Goal: Transaction & Acquisition: Purchase product/service

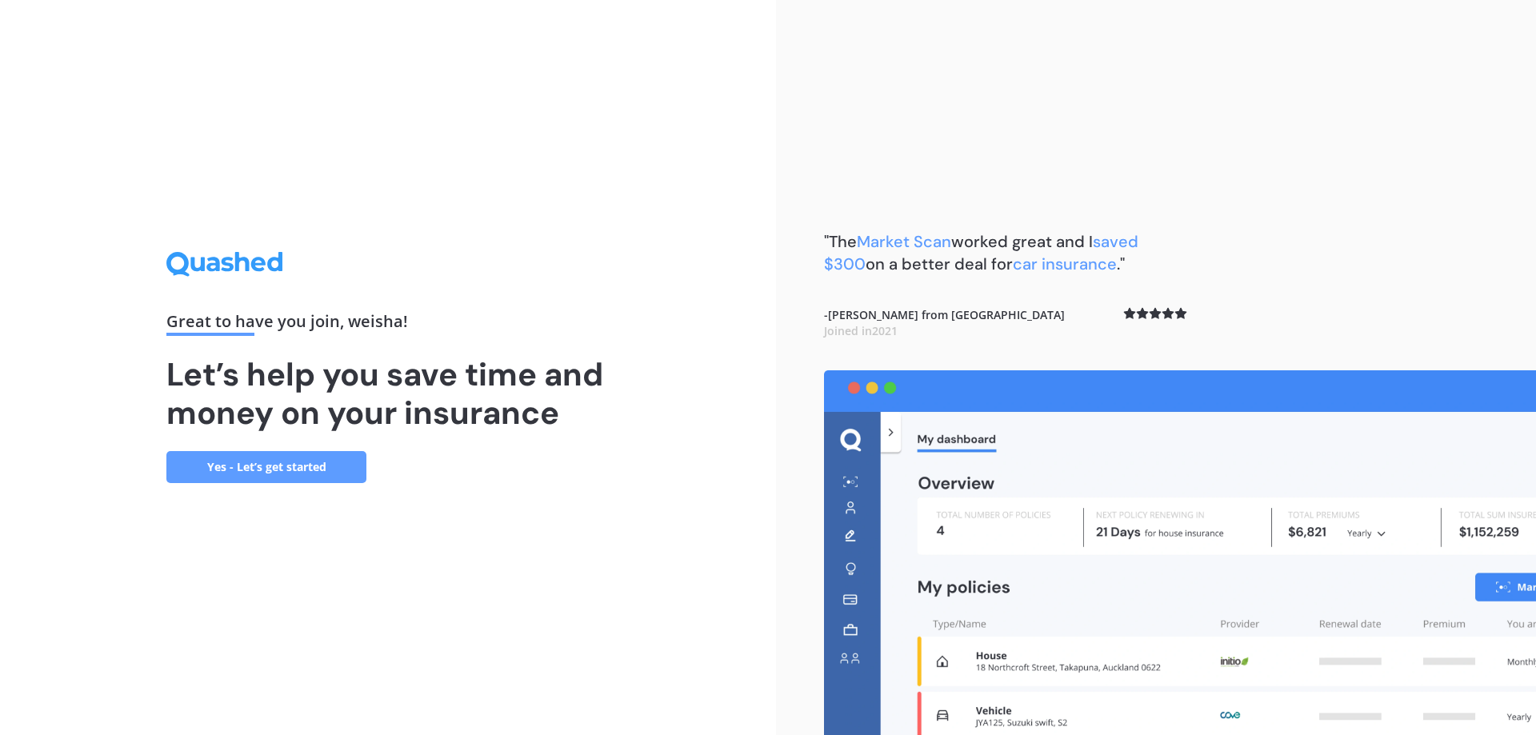
click at [222, 489] on div "Great to have you join , [PERSON_NAME] ! Let’s help you save time and money on …" at bounding box center [388, 367] width 776 height 735
click at [234, 483] on div "Great to have you join , [PERSON_NAME] ! Let’s help you save time and money on …" at bounding box center [388, 367] width 776 height 735
click at [248, 478] on link "Yes - Let’s get started" at bounding box center [266, 467] width 200 height 32
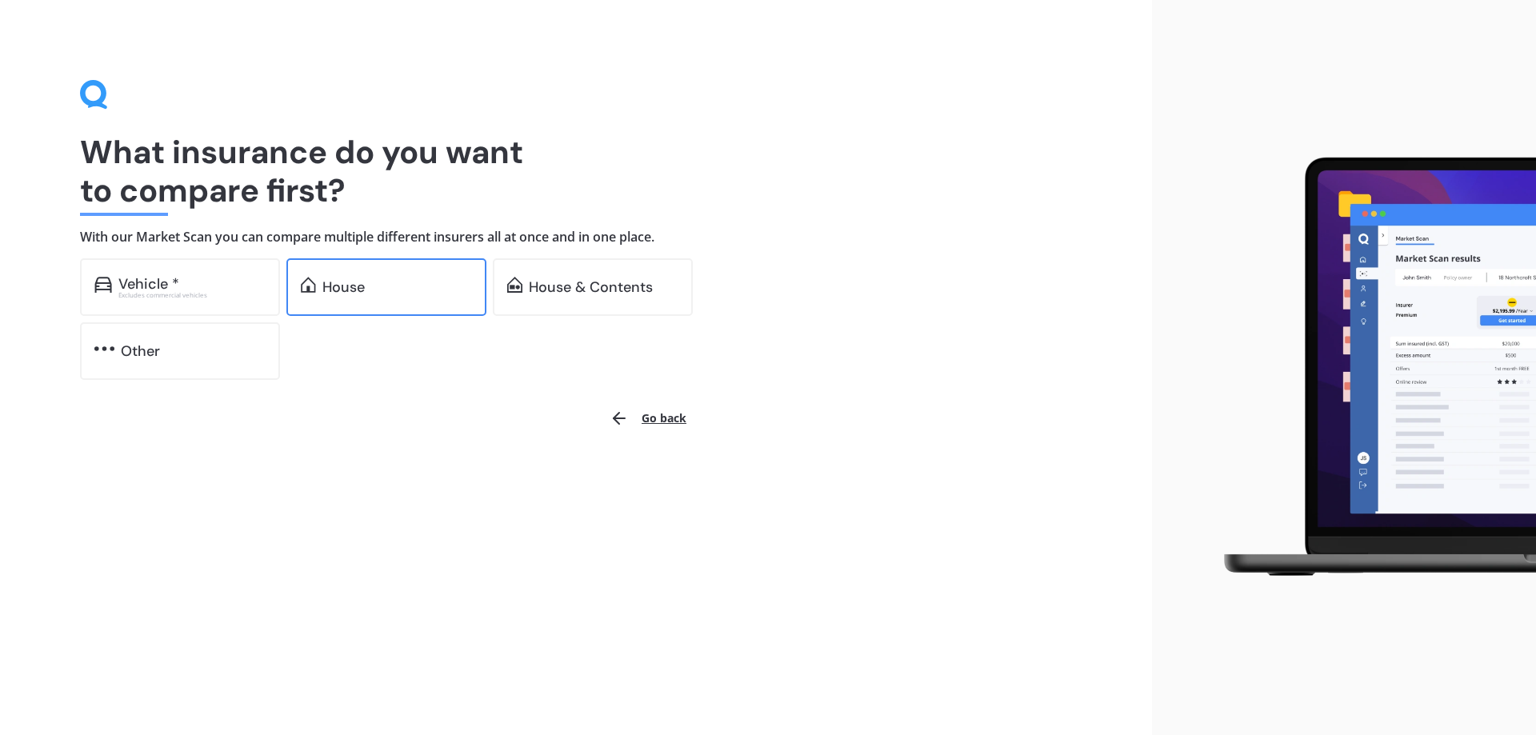
click at [355, 298] on div "House" at bounding box center [386, 287] width 200 height 58
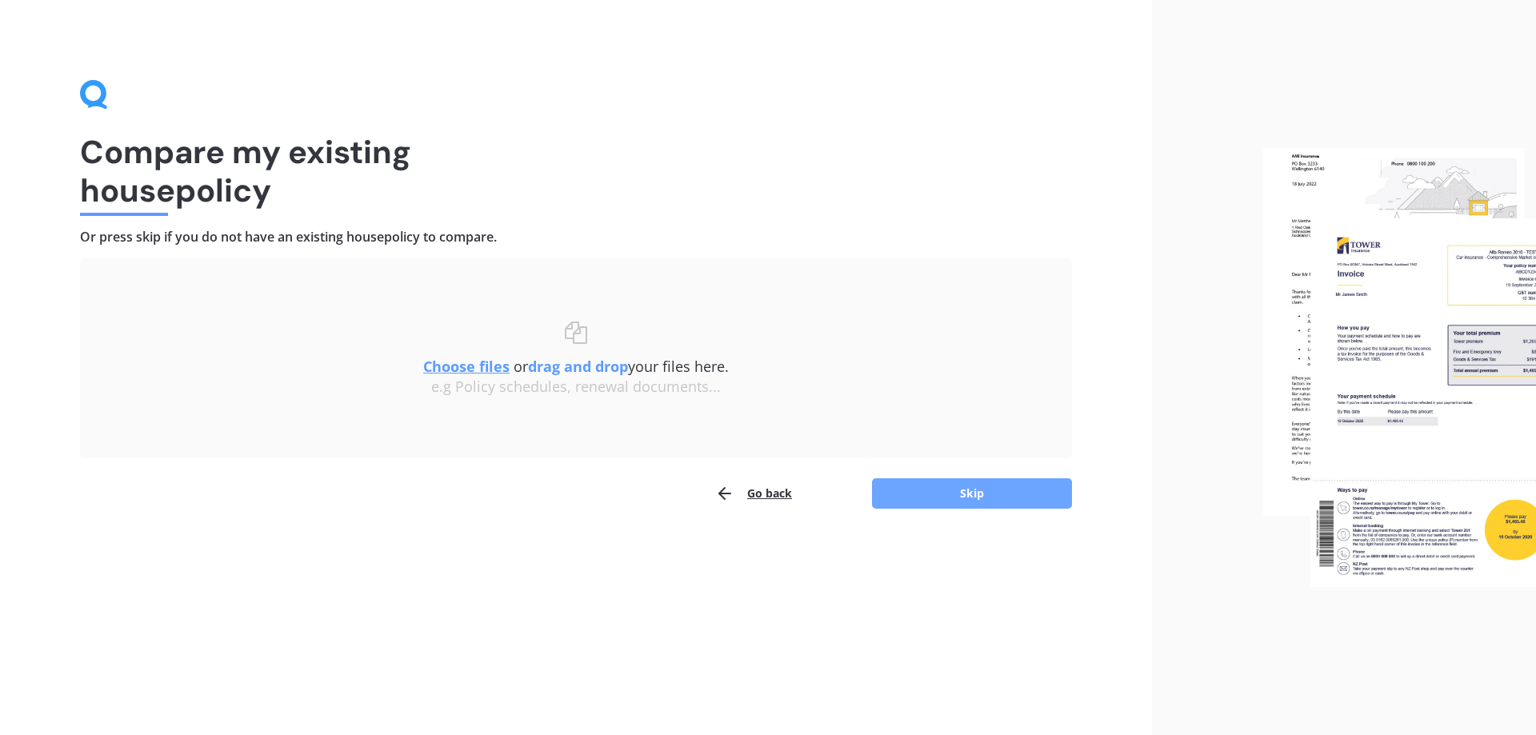
click at [1023, 498] on button "Skip" at bounding box center [972, 493] width 200 height 30
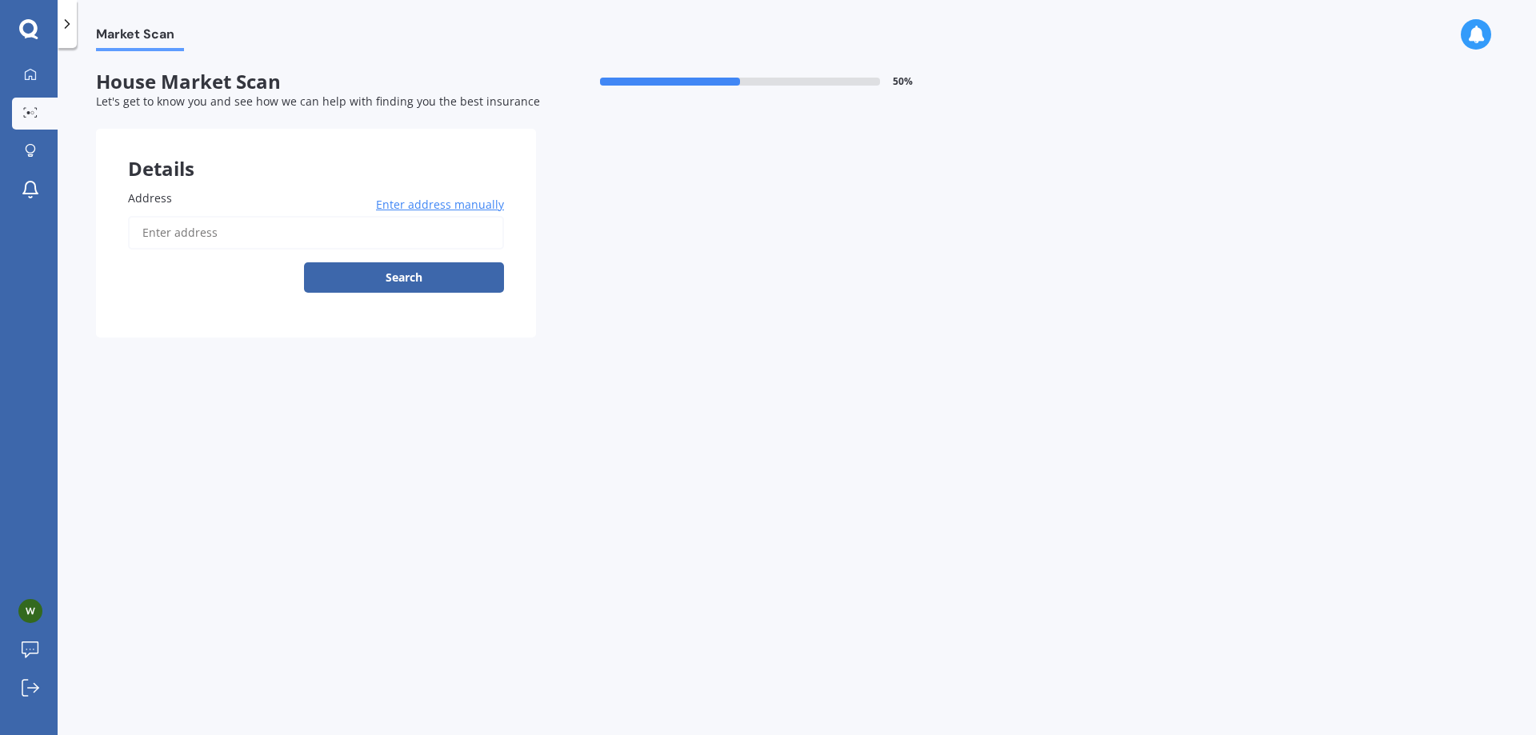
click at [293, 238] on input "Address" at bounding box center [316, 233] width 376 height 34
click at [513, 247] on div "Address [STREET_ADDRESS][GEOGRAPHIC_DATA] Enter address manually Search" at bounding box center [316, 248] width 440 height 180
type input "[STREET_ADDRESS]新西兰"
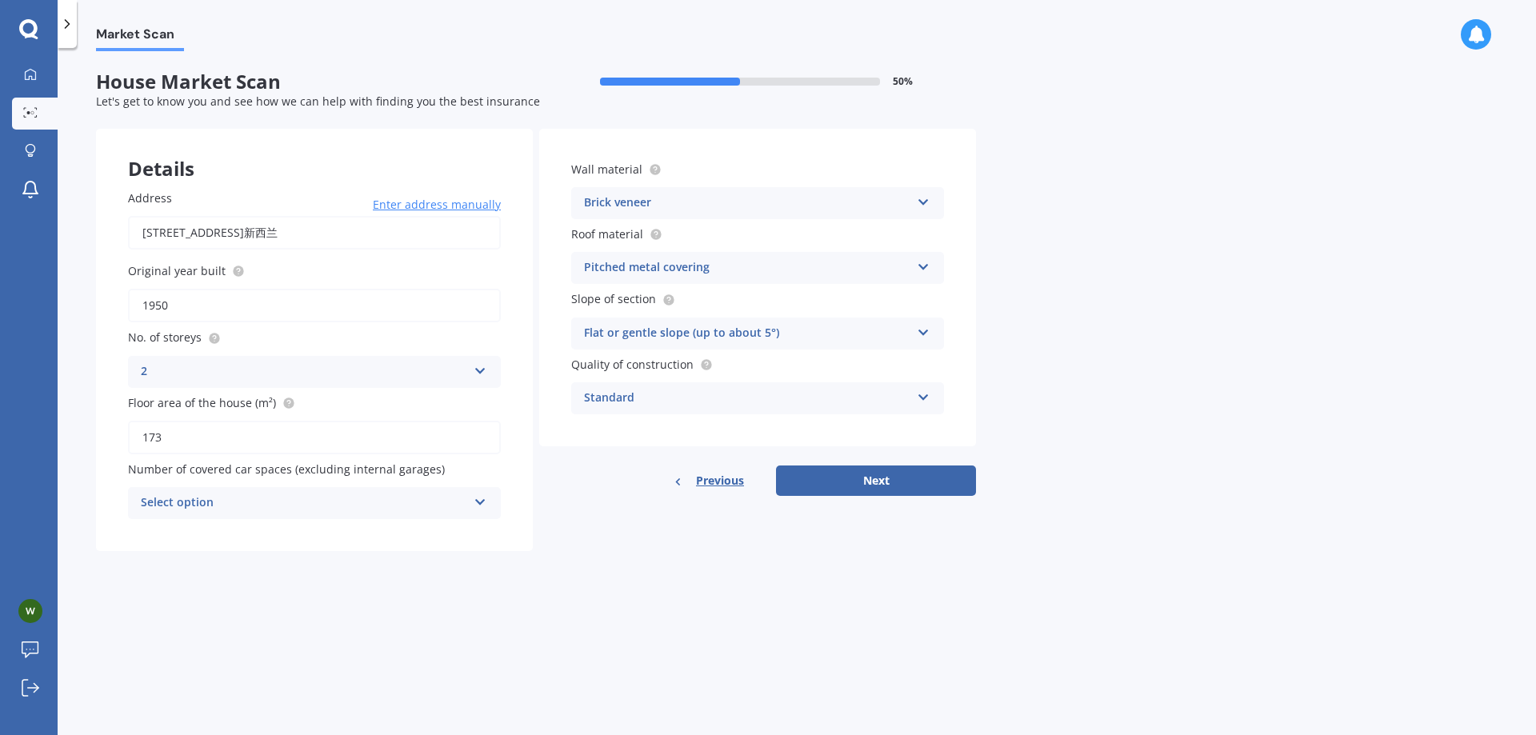
click at [462, 507] on div "Select option" at bounding box center [304, 503] width 326 height 19
click at [460, 498] on div "0" at bounding box center [304, 503] width 326 height 19
click at [455, 498] on div "Select option" at bounding box center [307, 503] width 318 height 18
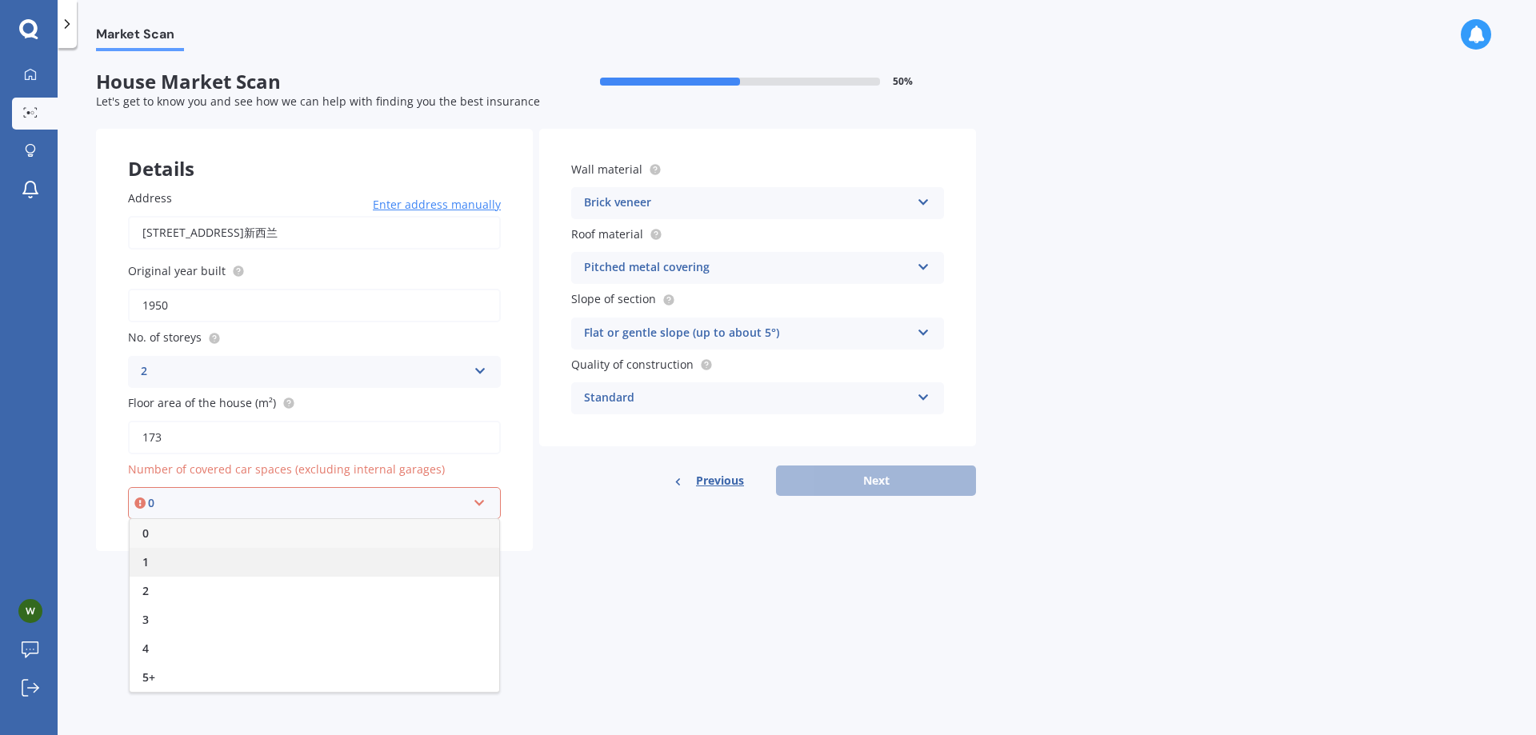
click at [348, 555] on div "1" at bounding box center [315, 562] width 370 height 29
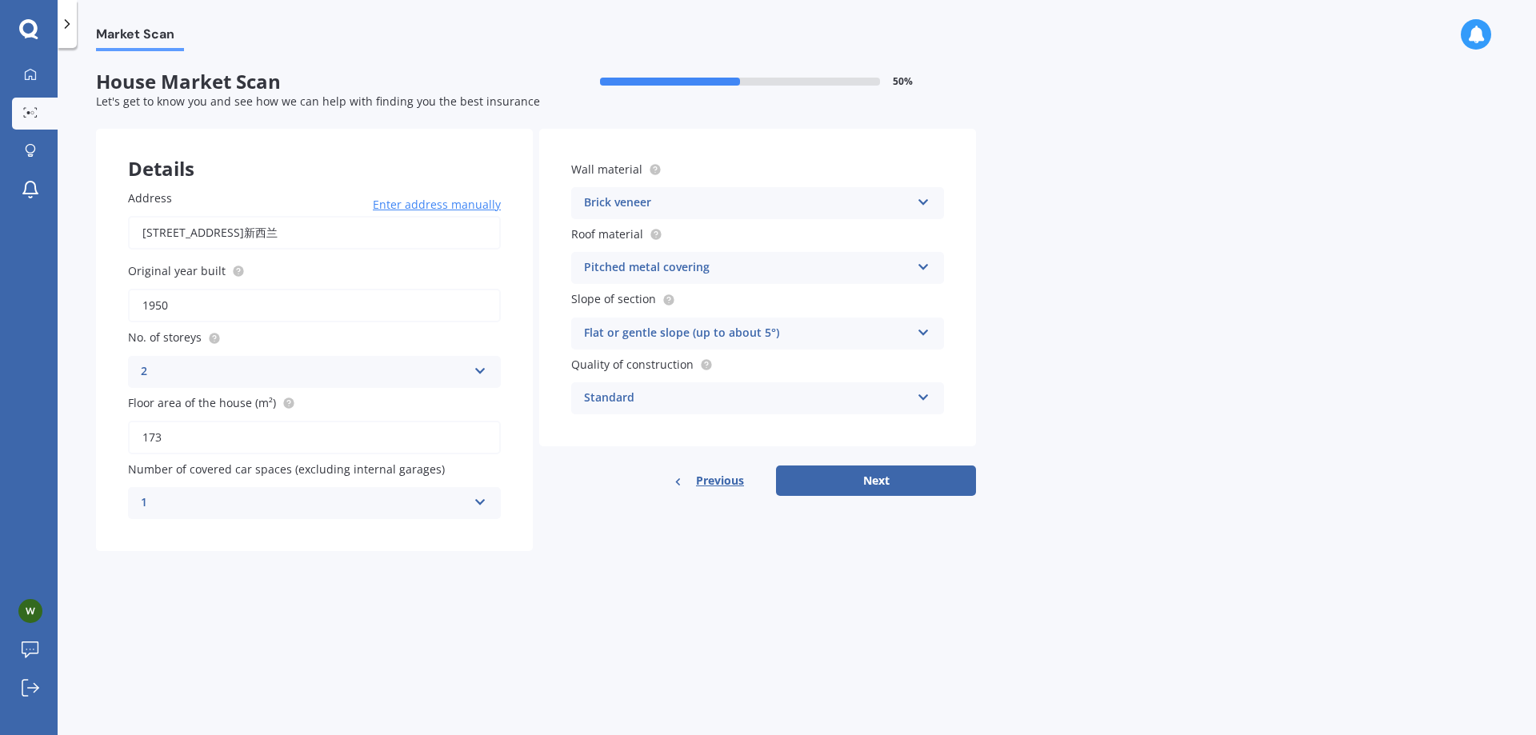
click at [463, 535] on div "Address 92B Main Highway, Ellerslie, Auckland 1051新西兰 Enter address manually Se…" at bounding box center [314, 355] width 437 height 394
click at [434, 503] on div "1" at bounding box center [304, 503] width 326 height 19
click at [314, 591] on div "2" at bounding box center [314, 592] width 371 height 29
click at [527, 539] on div "Address 92B Main Highway, Ellerslie, Auckland 1051新西兰 Enter address manually Se…" at bounding box center [314, 355] width 437 height 394
click at [887, 485] on button "Next" at bounding box center [876, 481] width 200 height 30
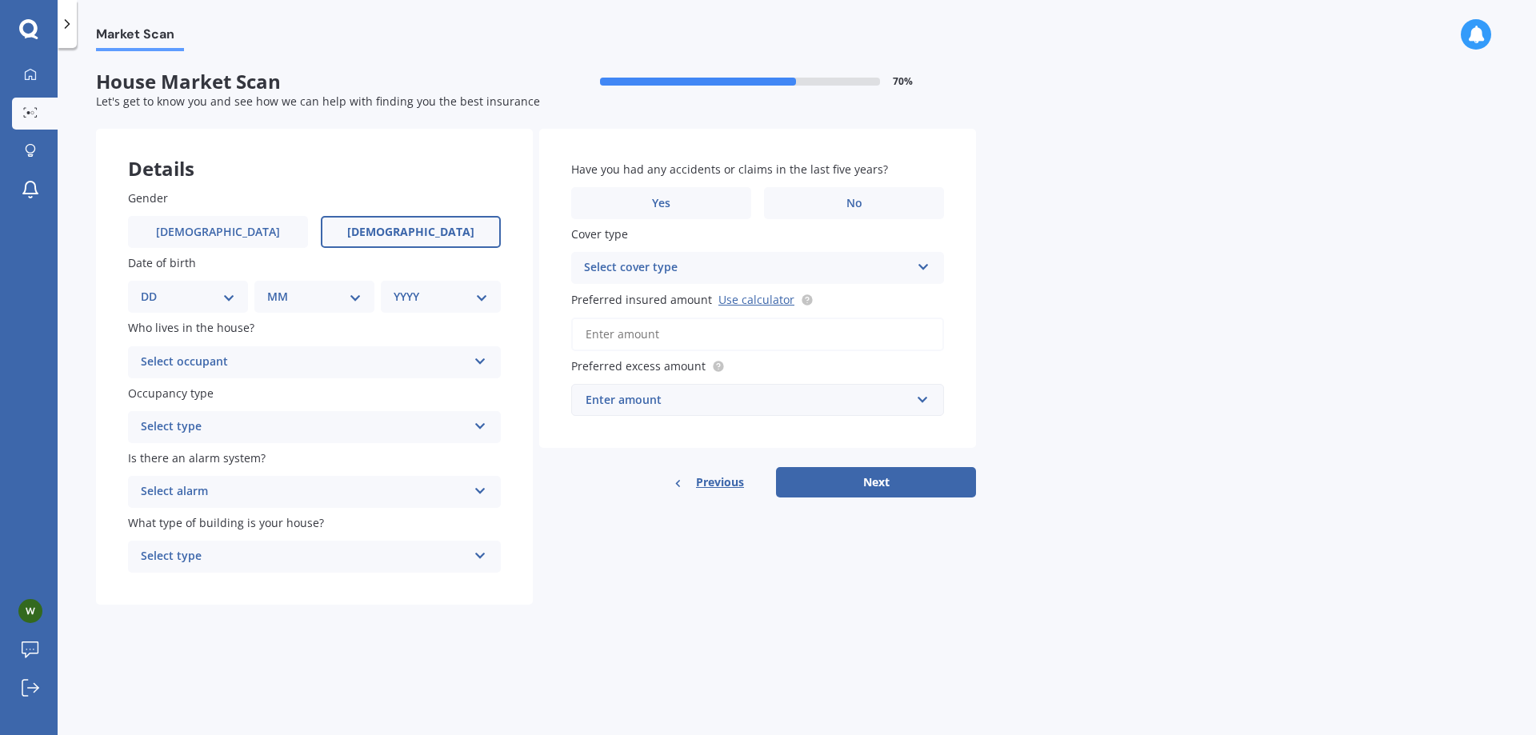
click at [486, 224] on label "Female" at bounding box center [411, 232] width 180 height 32
click at [0, 0] on input "Female" at bounding box center [0, 0] width 0 height 0
click at [195, 295] on select "DD 01 02 03 04 05 06 07 08 09 10 11 12 13 14 15 16 17 18 19 20 21 22 23 24 25 2…" at bounding box center [188, 297] width 94 height 18
click at [189, 302] on select "DD 01 02 03 04 05 06 07 08 09 10 11 12 13 14 15 16 17 18 19 20 21 22 23 24 25 2…" at bounding box center [188, 297] width 94 height 18
select select "30"
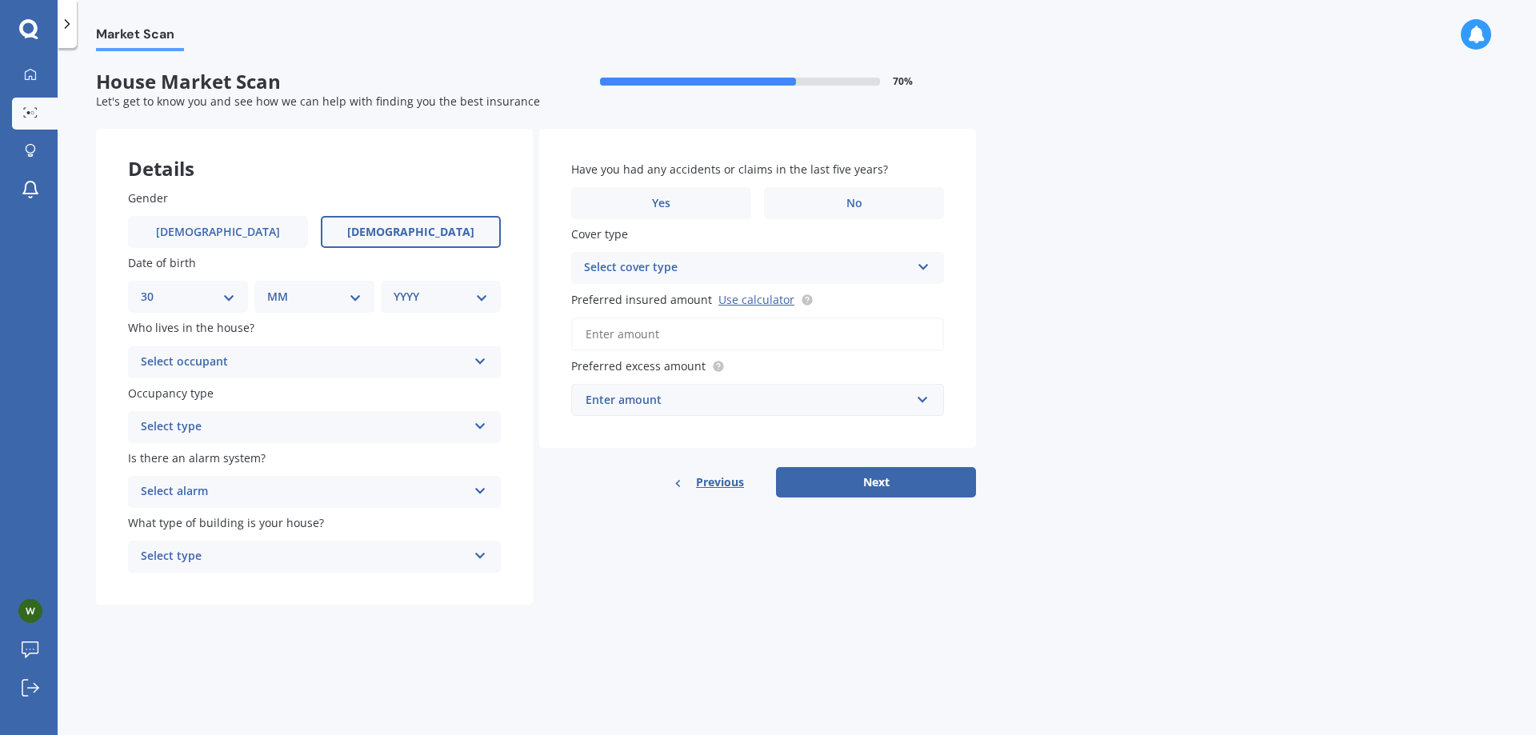
click at [154, 288] on select "DD 01 02 03 04 05 06 07 08 09 10 11 12 13 14 15 16 17 18 19 20 21 22 23 24 25 2…" at bounding box center [188, 297] width 94 height 18
click at [339, 300] on select "MM 01 02 03 04 05 06 07 08 09 10 11 12" at bounding box center [318, 297] width 88 height 18
select select "04"
click at [274, 288] on select "MM 01 02 03 04 05 06 07 08 09 10 11 12" at bounding box center [318, 297] width 88 height 18
click at [442, 301] on select "YYYY 2009 2008 2007 2006 2005 2004 2003 2002 2001 2000 1999 1998 1997 1996 1995…" at bounding box center [438, 297] width 88 height 18
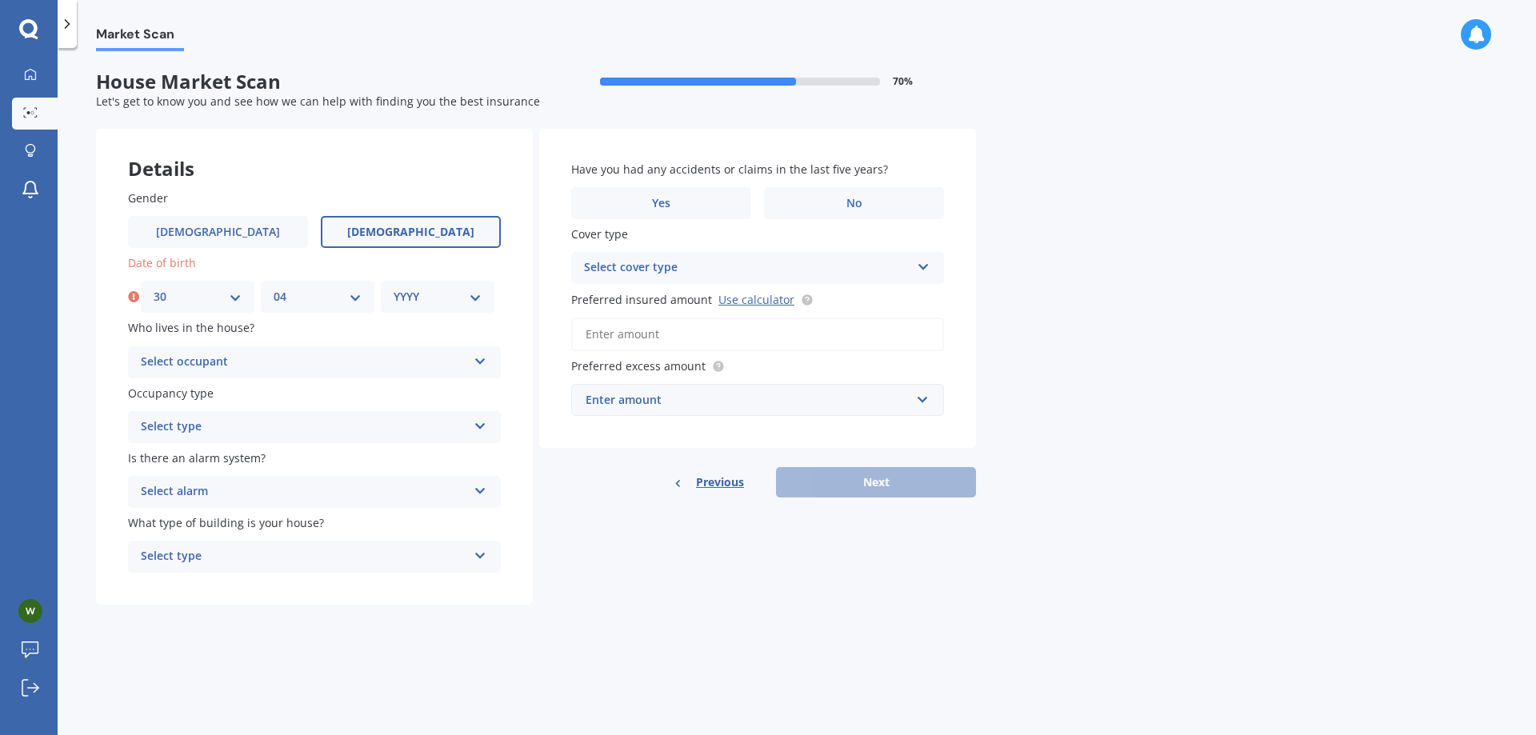
select select "1984"
click at [394, 288] on select "YYYY 2009 2008 2007 2006 2005 2004 2003 2002 2001 2000 1999 1998 1997 1996 1995…" at bounding box center [438, 297] width 88 height 18
click at [396, 351] on div "Select occupant Owner Owner + Boarder" at bounding box center [314, 362] width 373 height 32
click at [350, 391] on div "Owner" at bounding box center [314, 393] width 371 height 29
click at [390, 426] on div "Select type" at bounding box center [304, 427] width 326 height 19
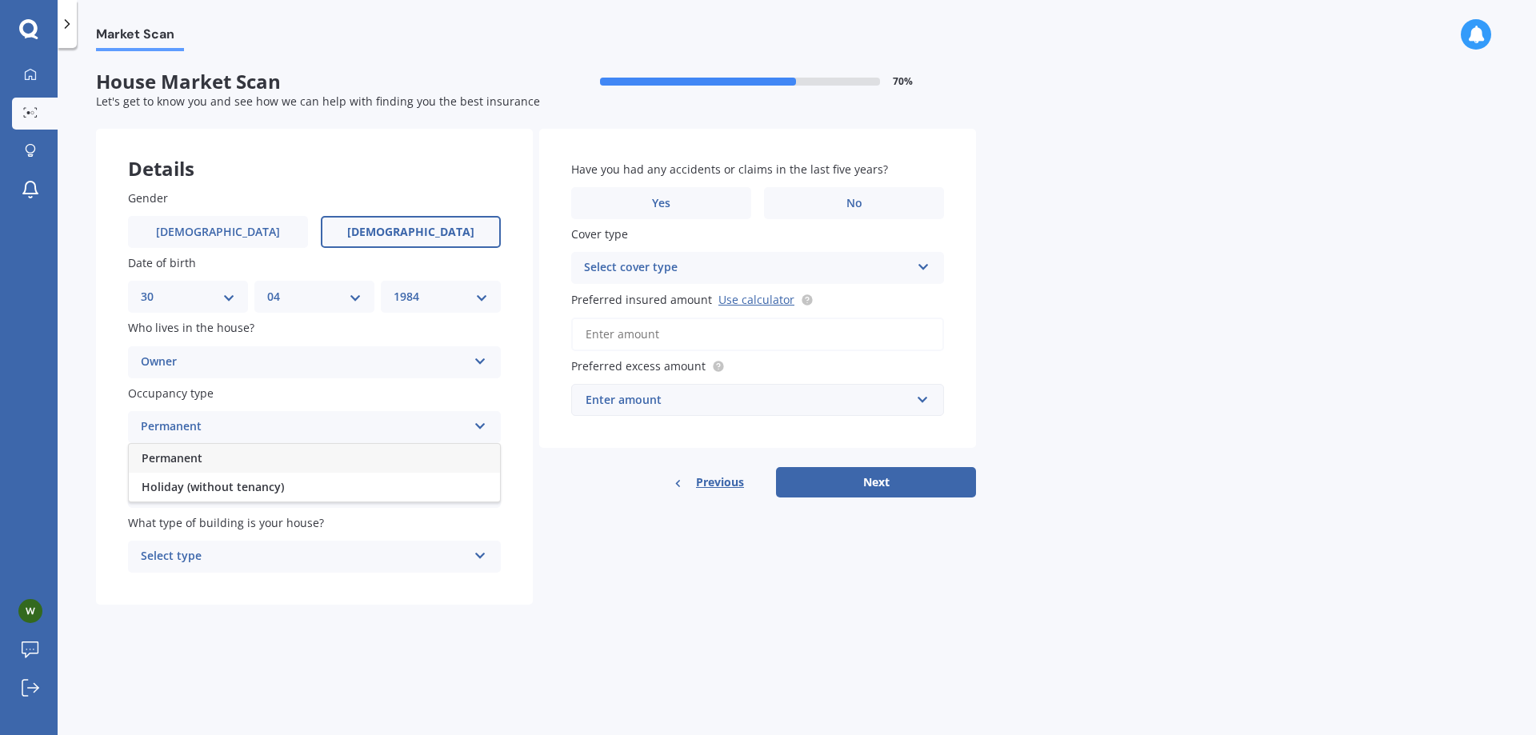
click at [367, 455] on div "Permanent" at bounding box center [314, 458] width 371 height 29
click at [387, 494] on div "Select alarm" at bounding box center [304, 491] width 326 height 19
click at [376, 513] on div "Yes, monitored" at bounding box center [314, 523] width 371 height 29
click at [384, 559] on div "Select type" at bounding box center [304, 556] width 326 height 19
click at [364, 583] on div "Freestanding" at bounding box center [314, 588] width 371 height 29
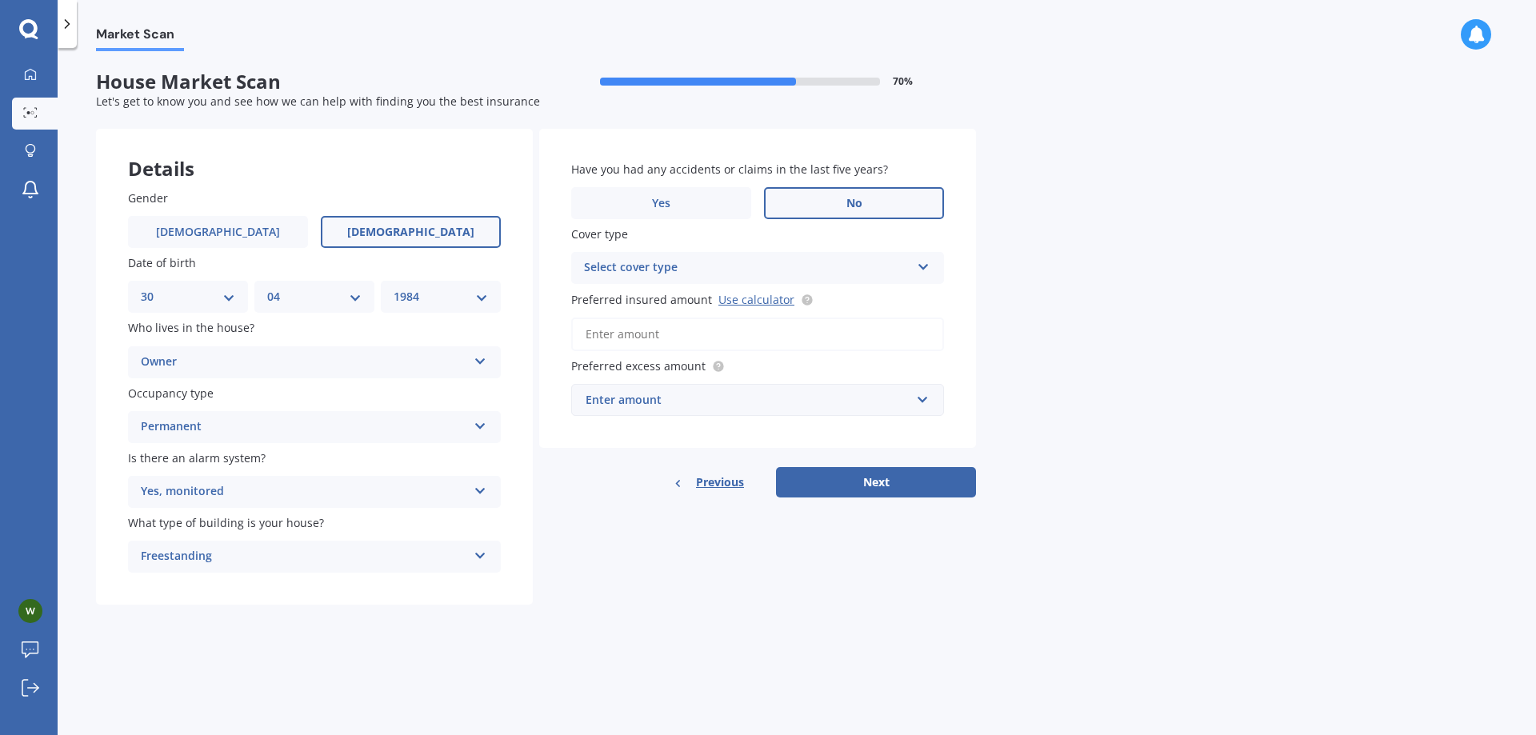
click at [827, 214] on label "No" at bounding box center [854, 203] width 180 height 32
click at [0, 0] on input "No" at bounding box center [0, 0] width 0 height 0
click at [823, 268] on div "Select cover type" at bounding box center [747, 267] width 326 height 19
click at [823, 268] on div "High" at bounding box center [747, 267] width 326 height 19
click at [831, 264] on div "Select cover type" at bounding box center [750, 268] width 318 height 18
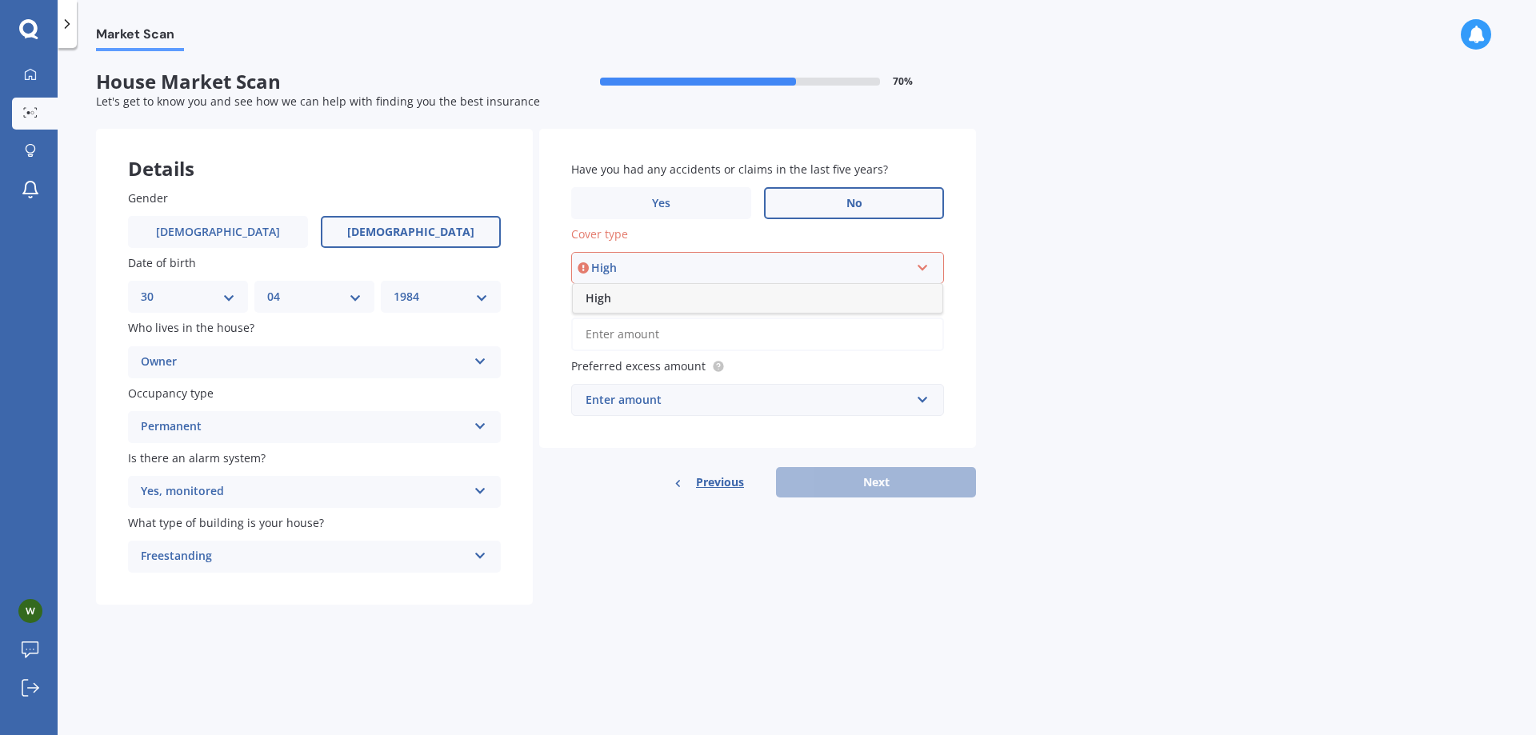
click at [835, 302] on div "High" at bounding box center [758, 298] width 370 height 29
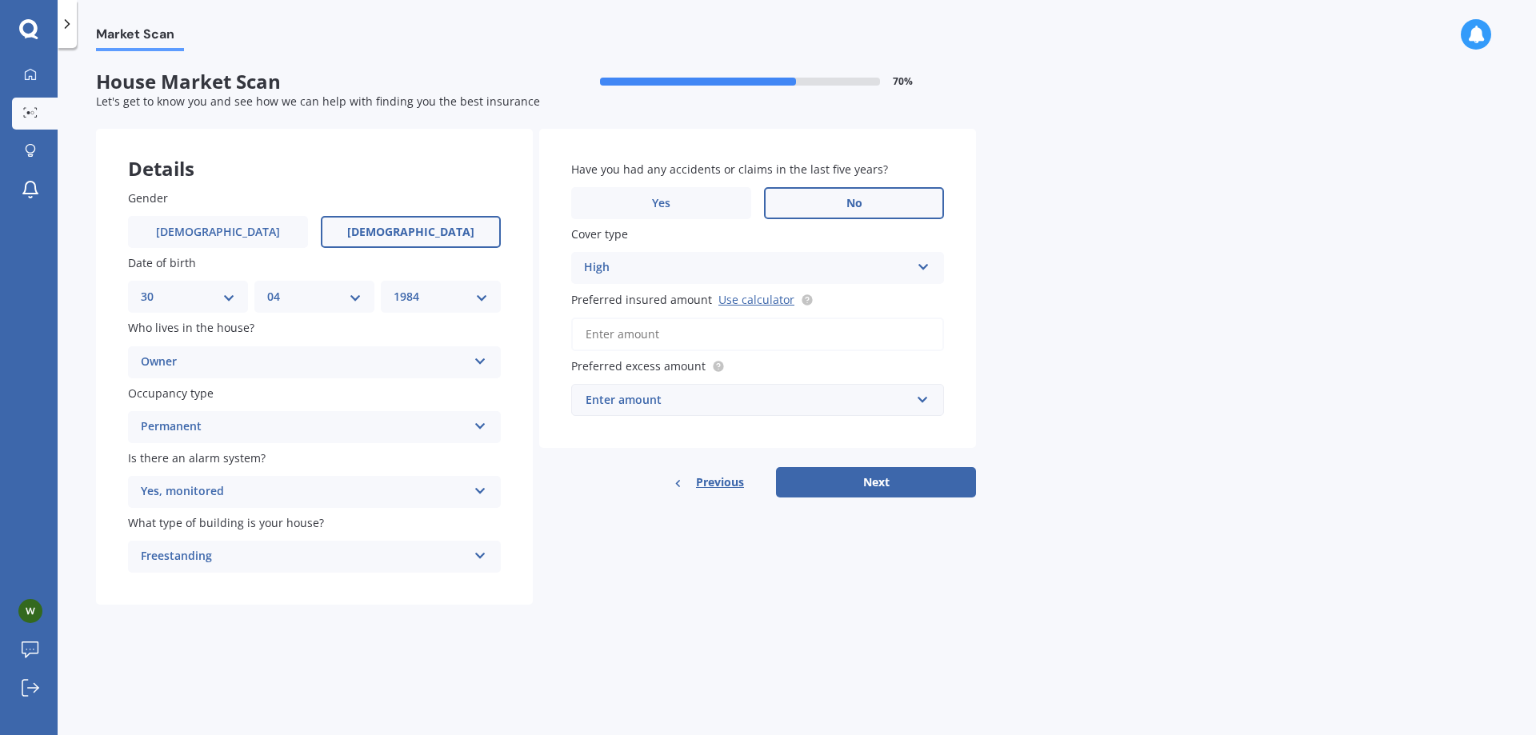
click at [887, 334] on input "Preferred insured amount Use calculator" at bounding box center [757, 335] width 373 height 34
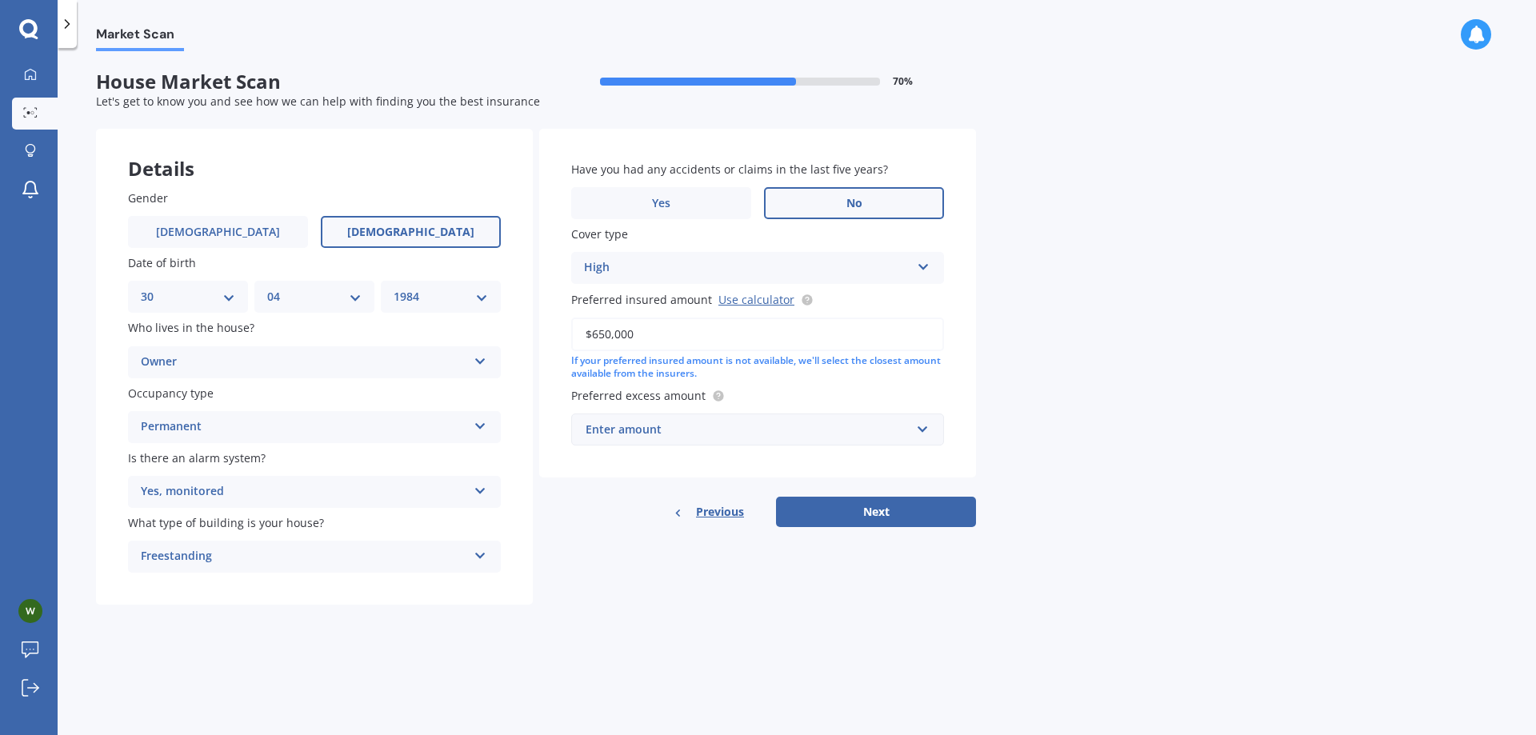
type input "$650,000"
click at [939, 386] on div "Have you had any accidents or claims in the last five years? Yes No Cover type …" at bounding box center [757, 304] width 437 height 350
click at [874, 430] on div "Enter amount" at bounding box center [748, 430] width 325 height 18
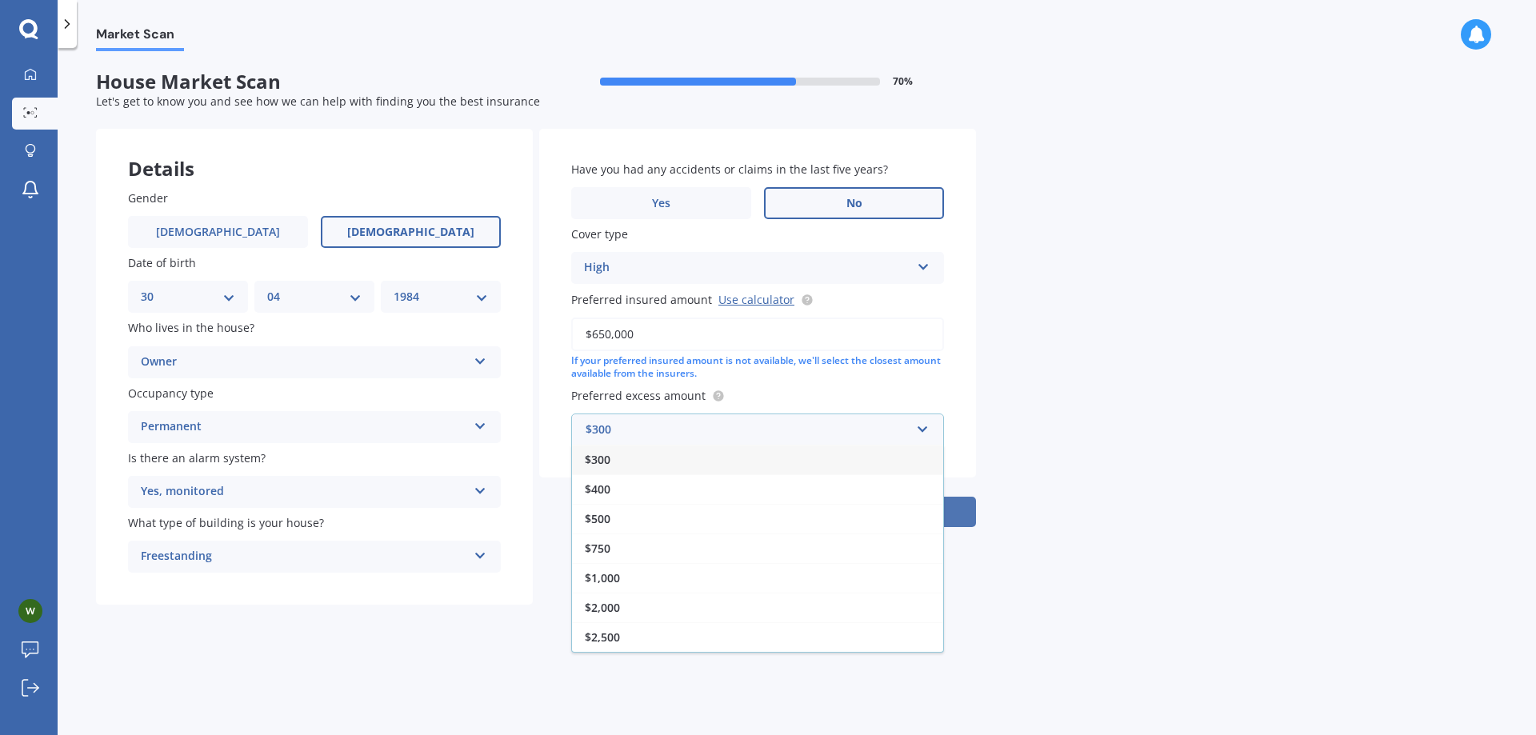
click at [826, 497] on div "$400" at bounding box center [757, 489] width 371 height 30
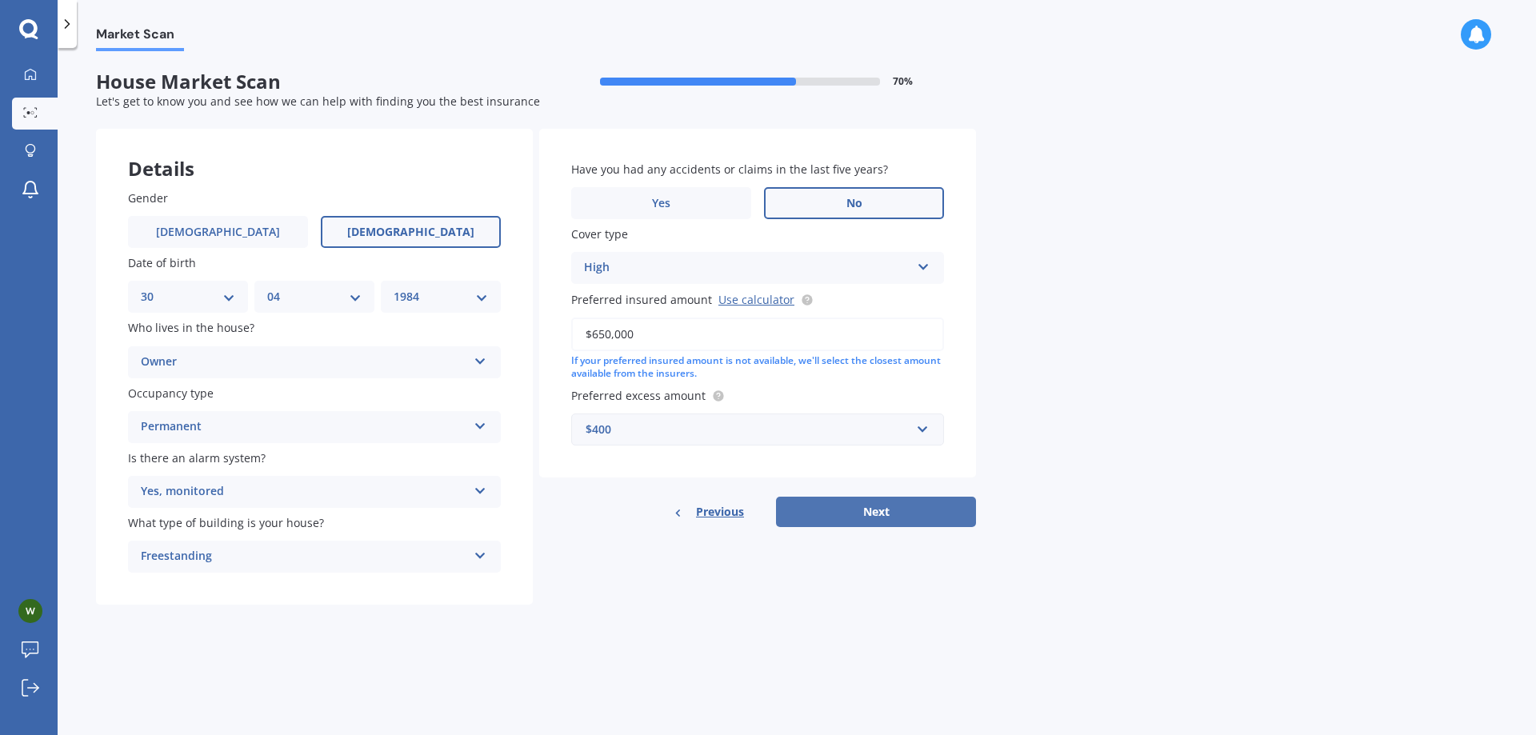
click at [919, 517] on button "Next" at bounding box center [876, 512] width 200 height 30
select select "30"
select select "04"
select select "1984"
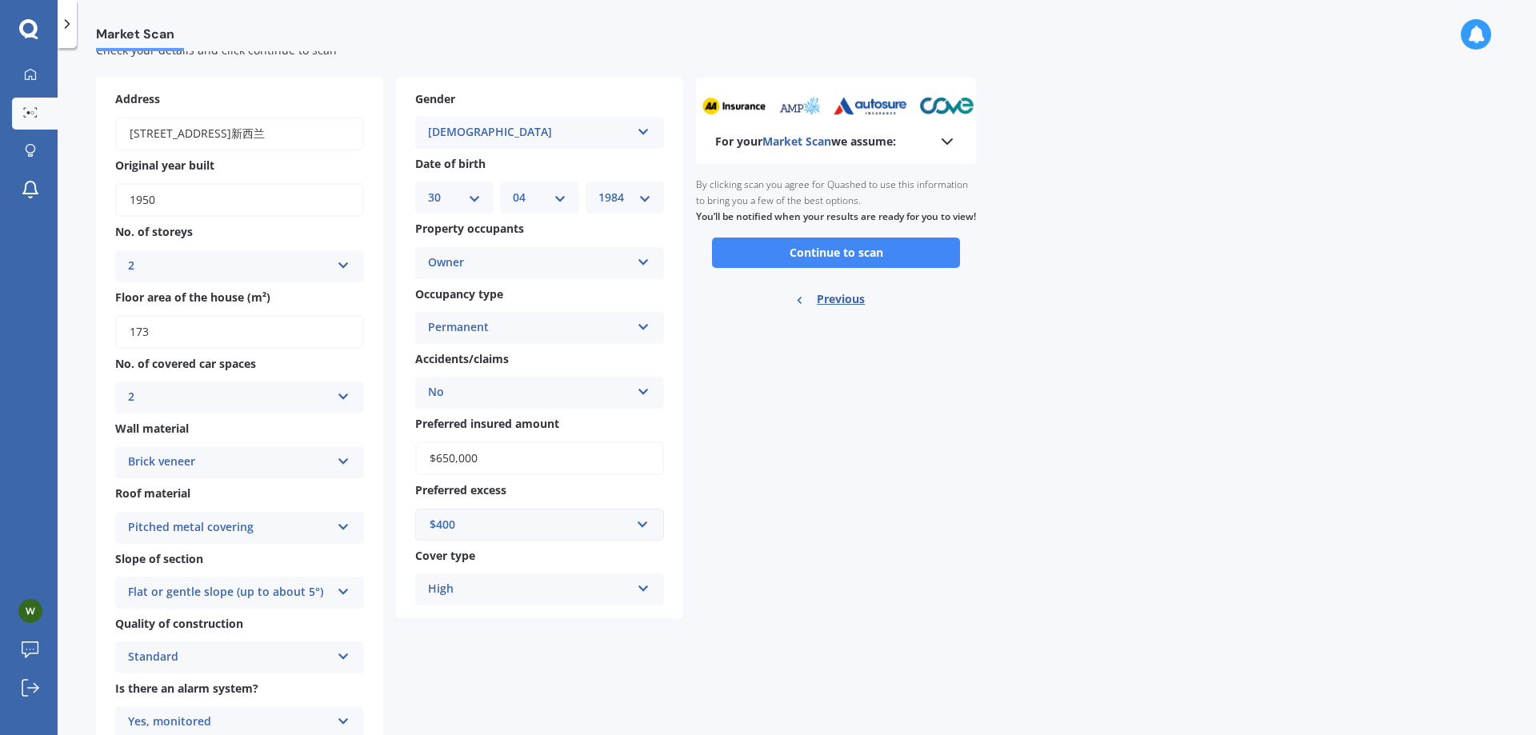
scroll to position [80, 0]
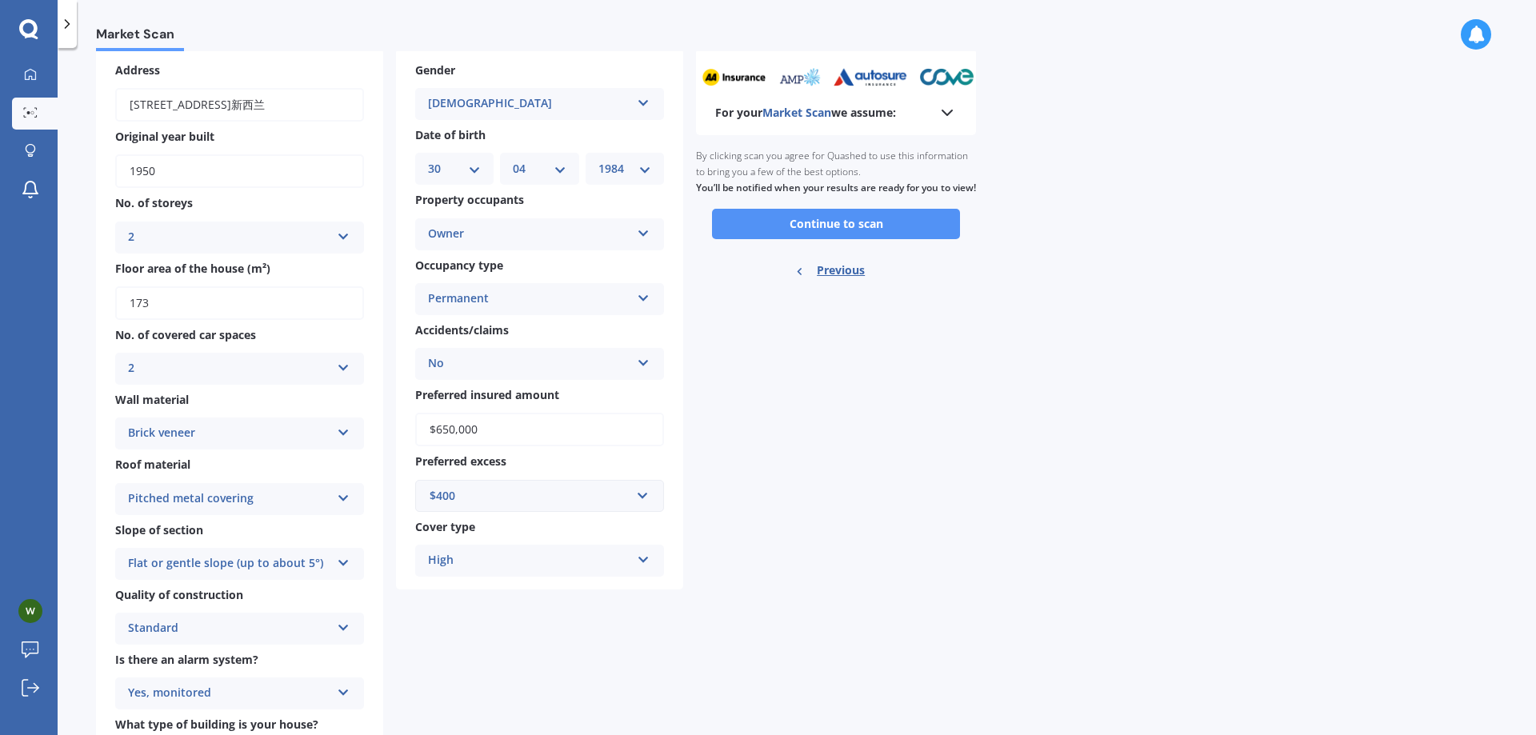
click at [855, 239] on button "Continue to scan" at bounding box center [836, 224] width 248 height 30
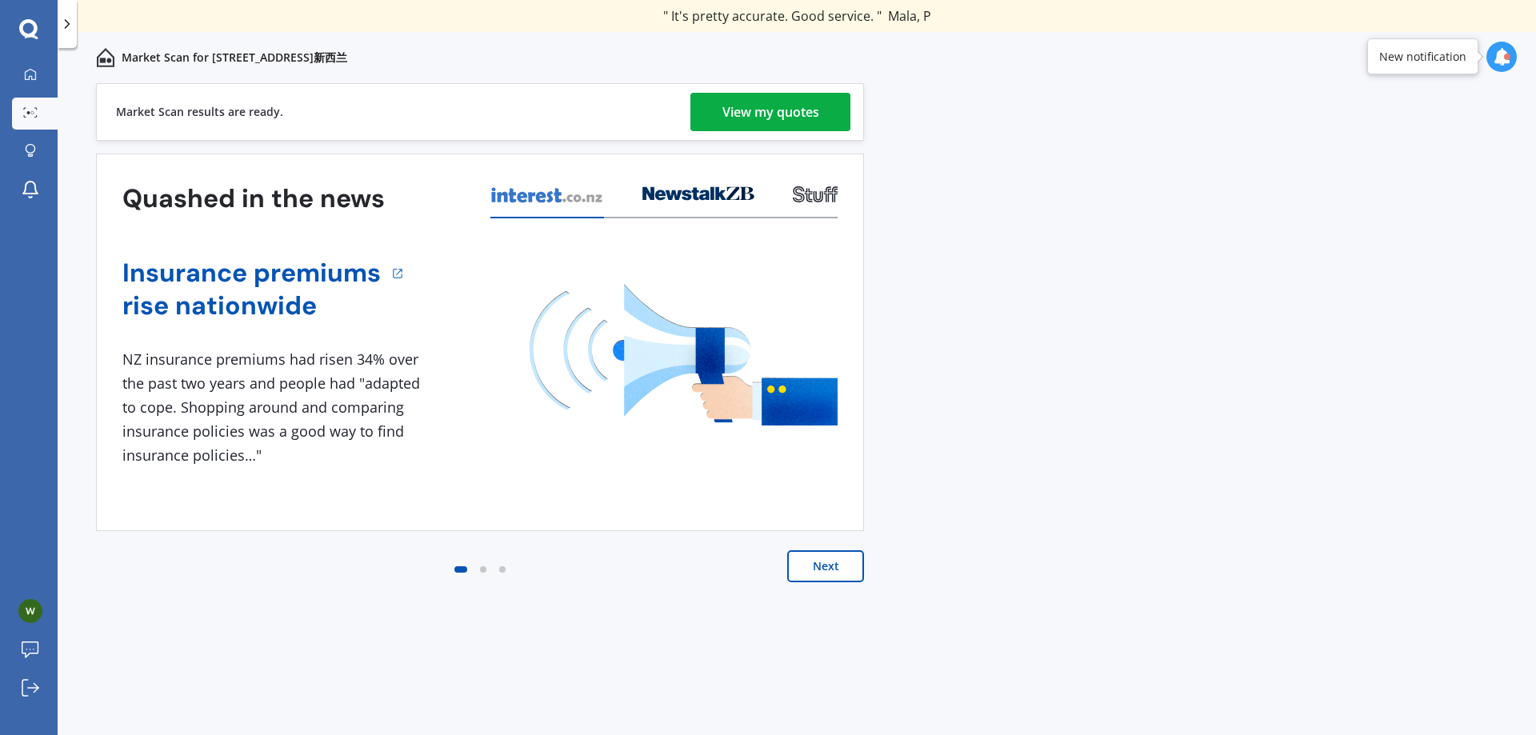
click at [815, 109] on div "View my quotes" at bounding box center [771, 112] width 97 height 38
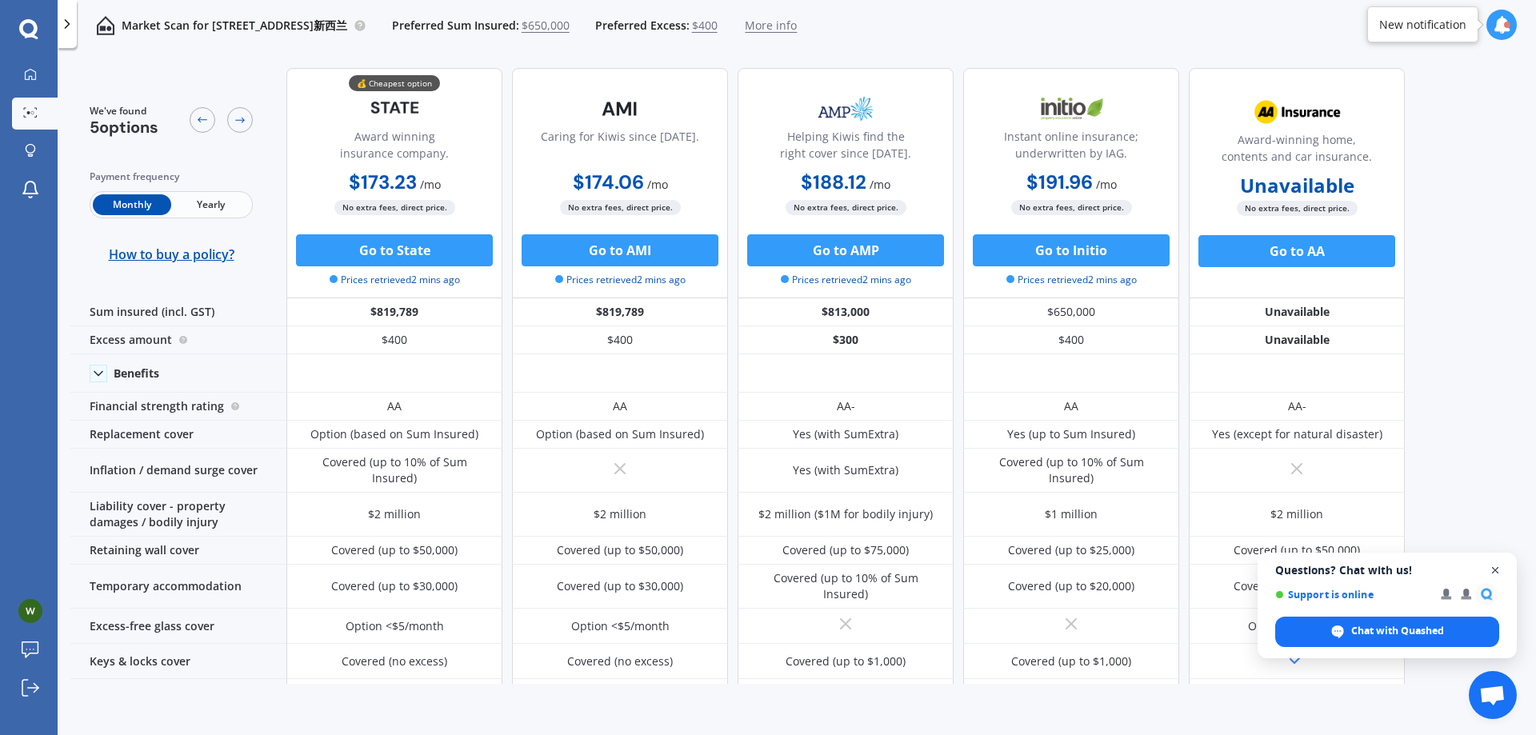
scroll to position [160, 0]
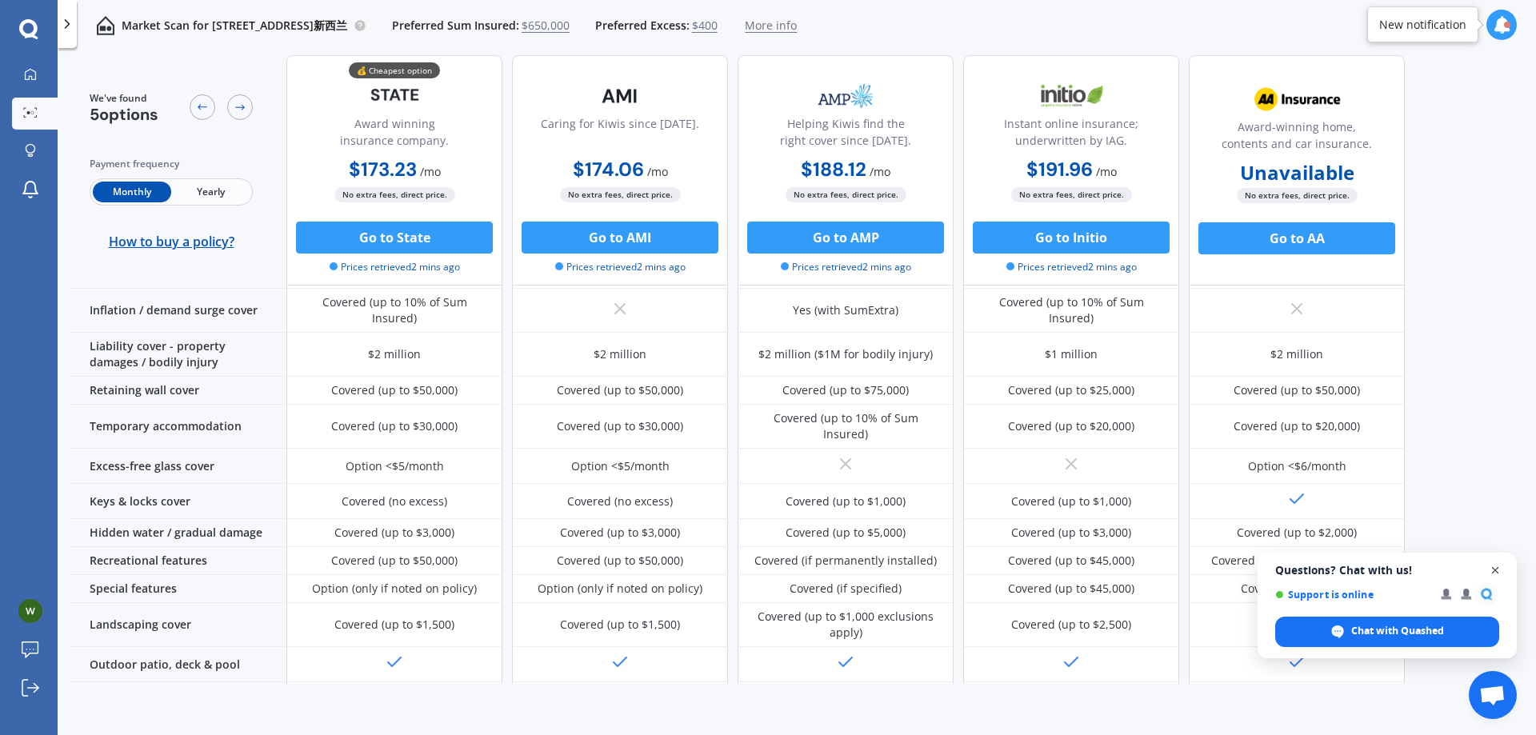
click at [1497, 572] on span "Close chat" at bounding box center [1496, 571] width 20 height 20
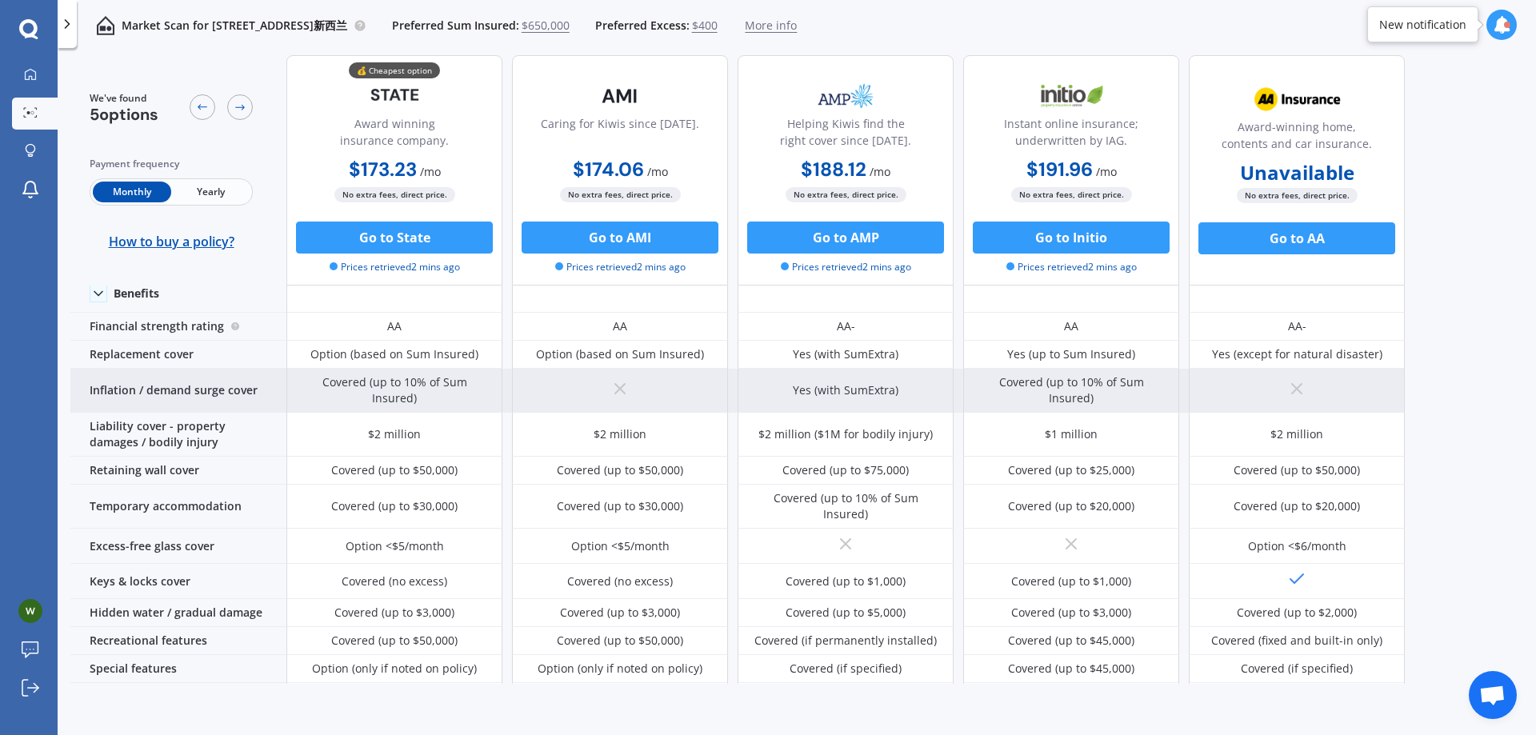
scroll to position [0, 0]
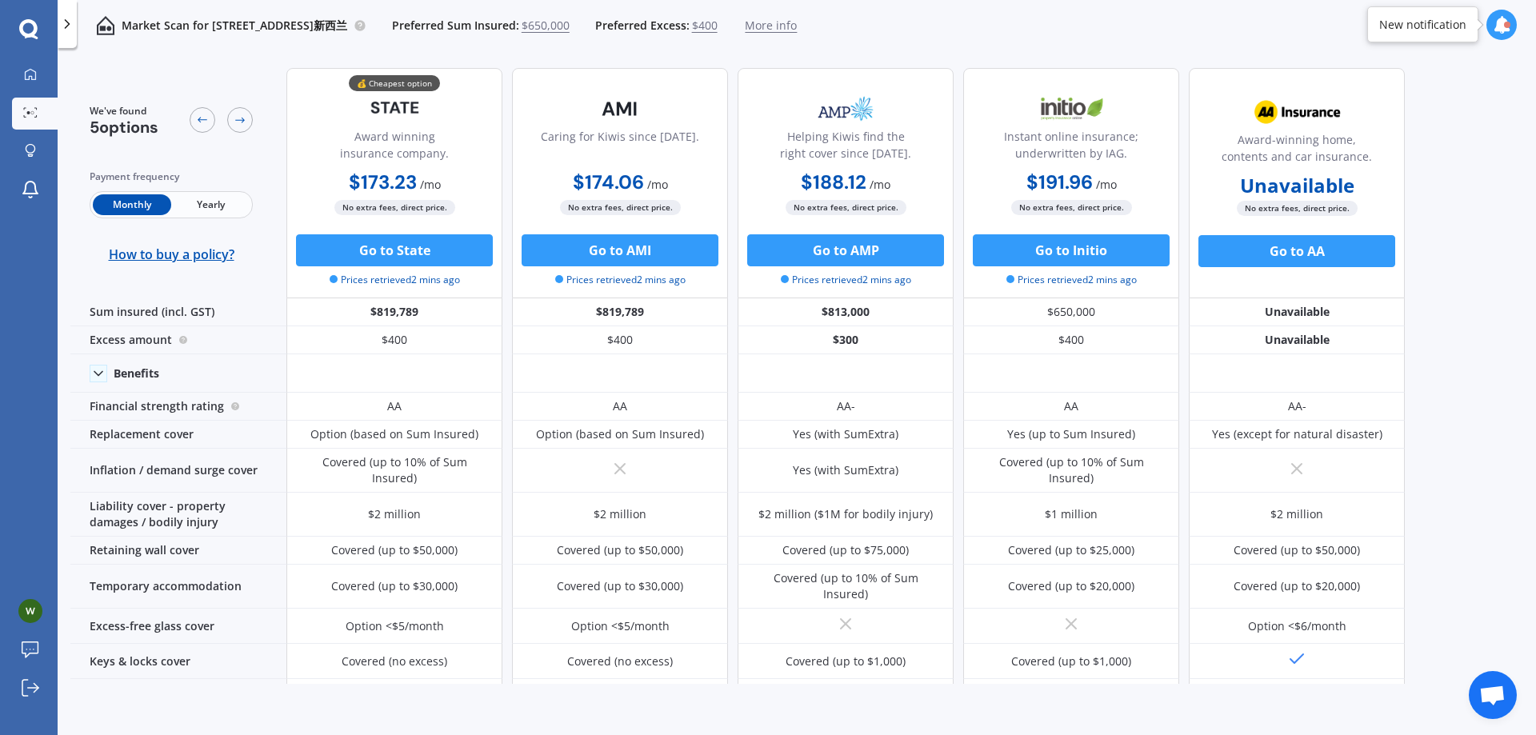
click at [233, 201] on span "Yearly" at bounding box center [210, 204] width 78 height 21
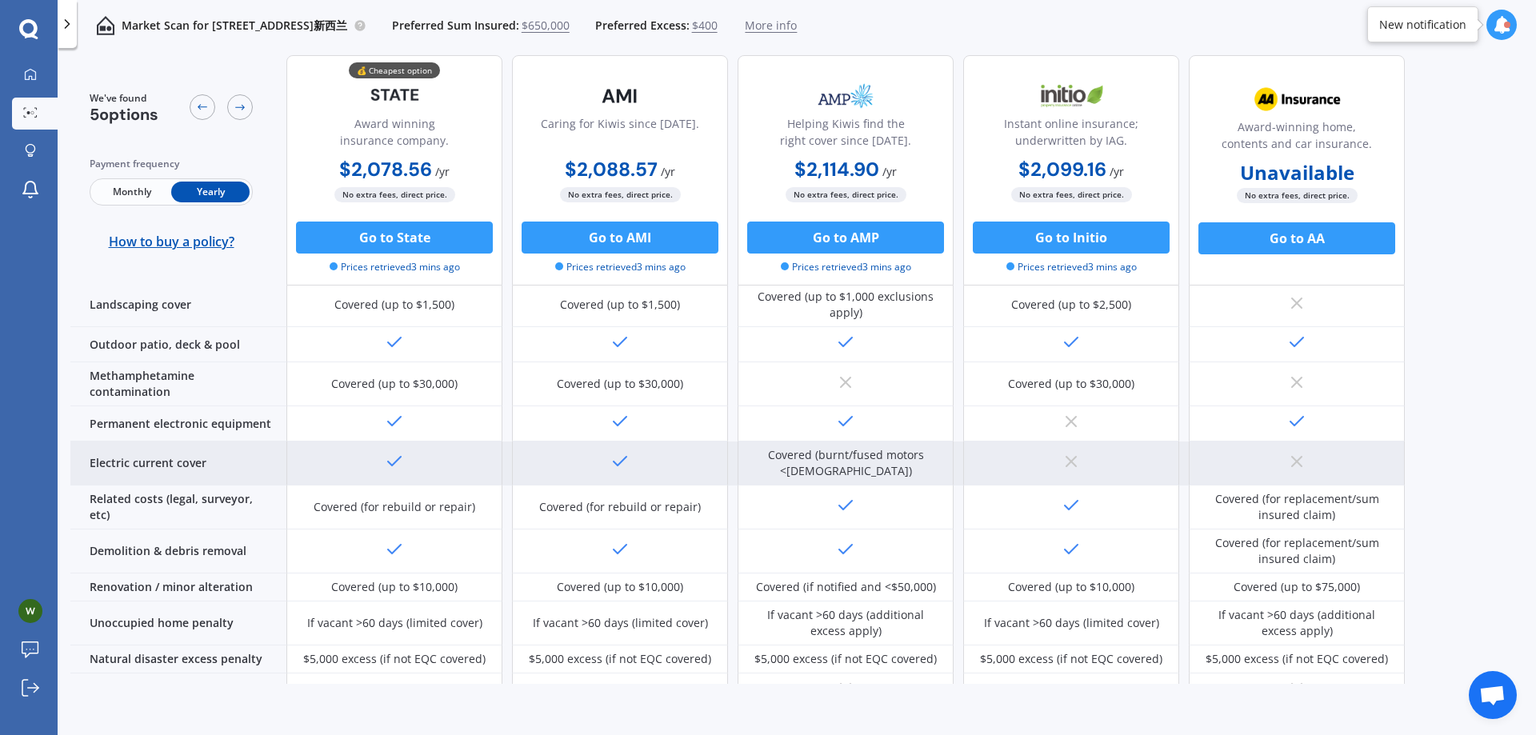
scroll to position [610, 0]
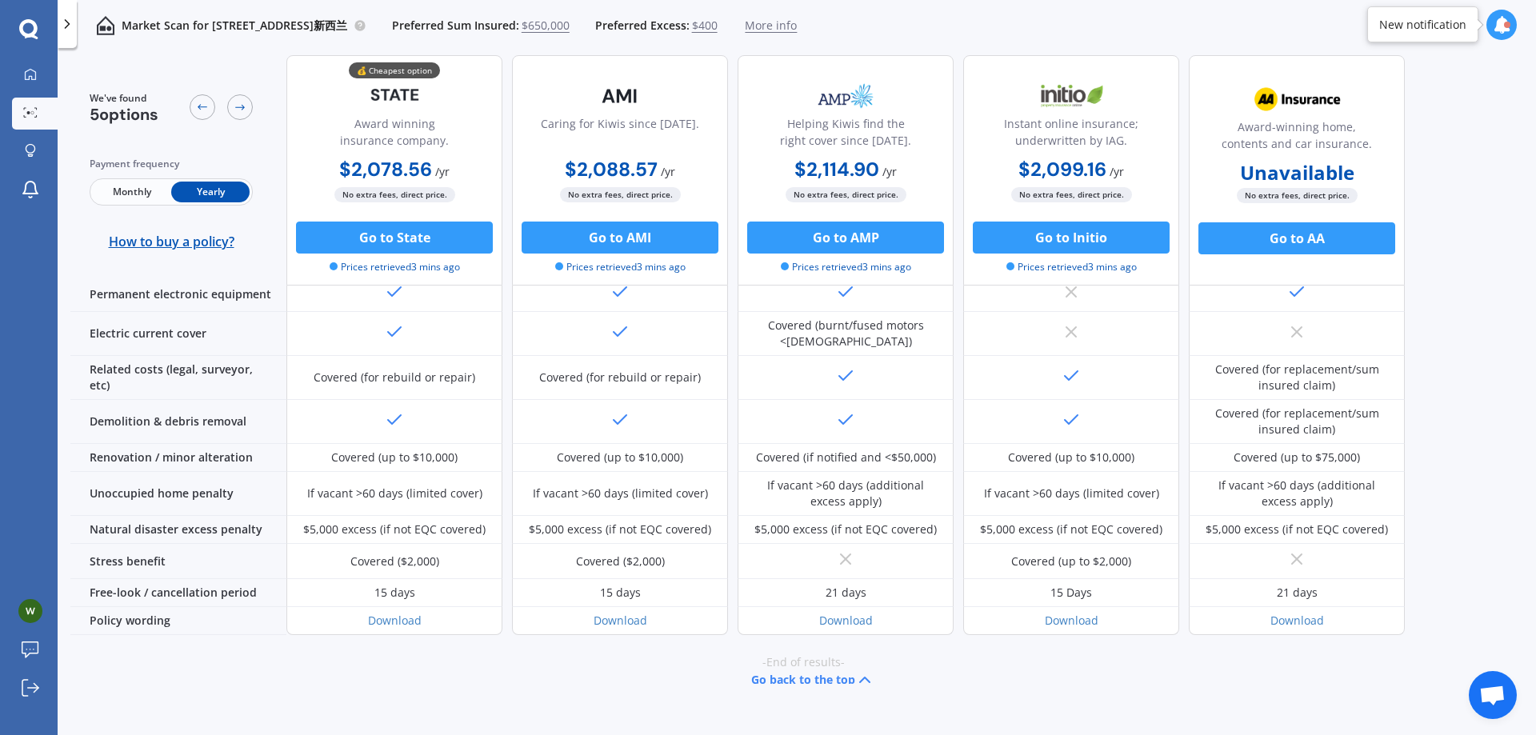
click at [402, 198] on span "No extra fees, direct price." at bounding box center [394, 194] width 121 height 15
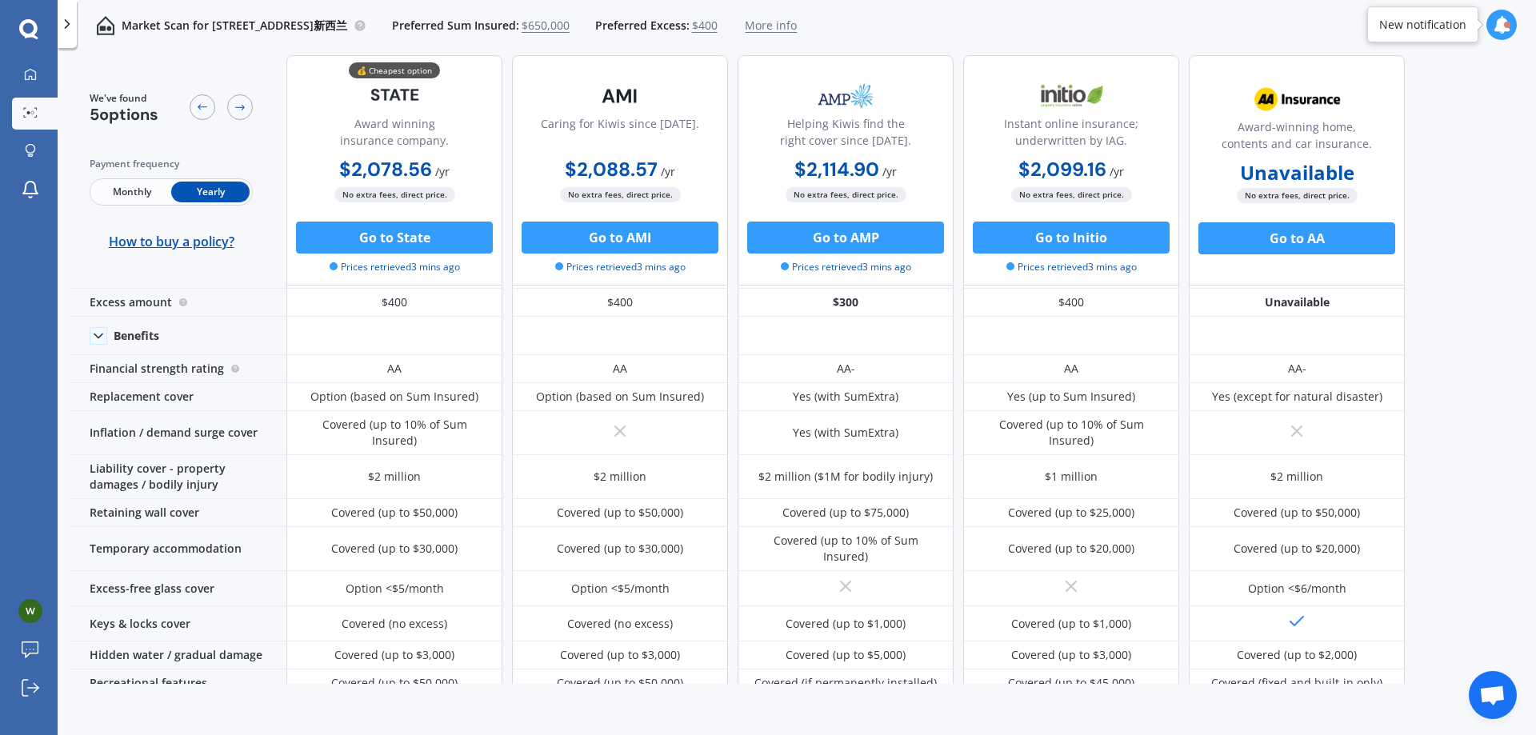
scroll to position [0, 0]
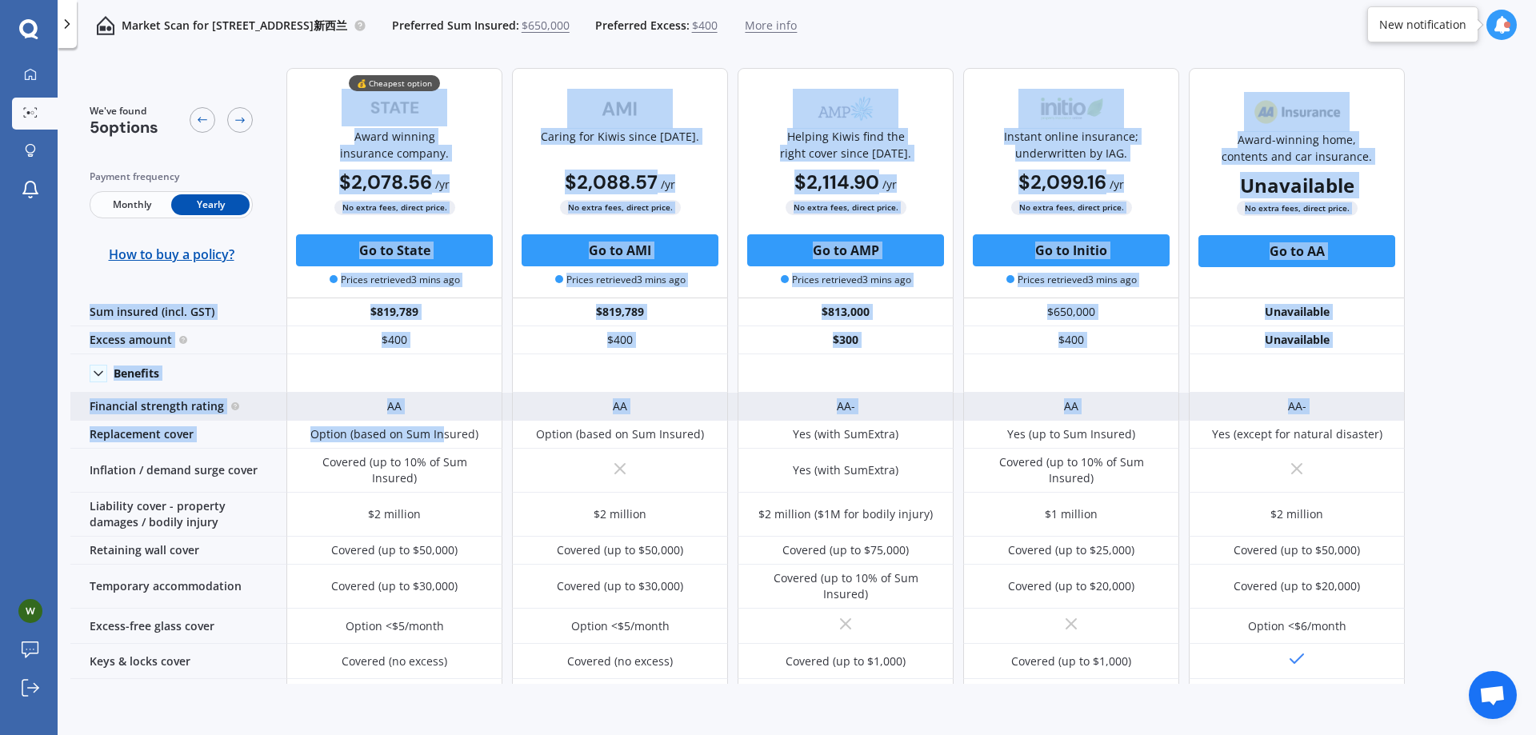
drag, startPoint x: 290, startPoint y: 70, endPoint x: 438, endPoint y: 418, distance: 377.9
click at [439, 422] on div "We've found 5 options Payment frequency Monthly Yearly How to buy a policy? 💰 C…" at bounding box center [737, 650] width 1335 height 1190
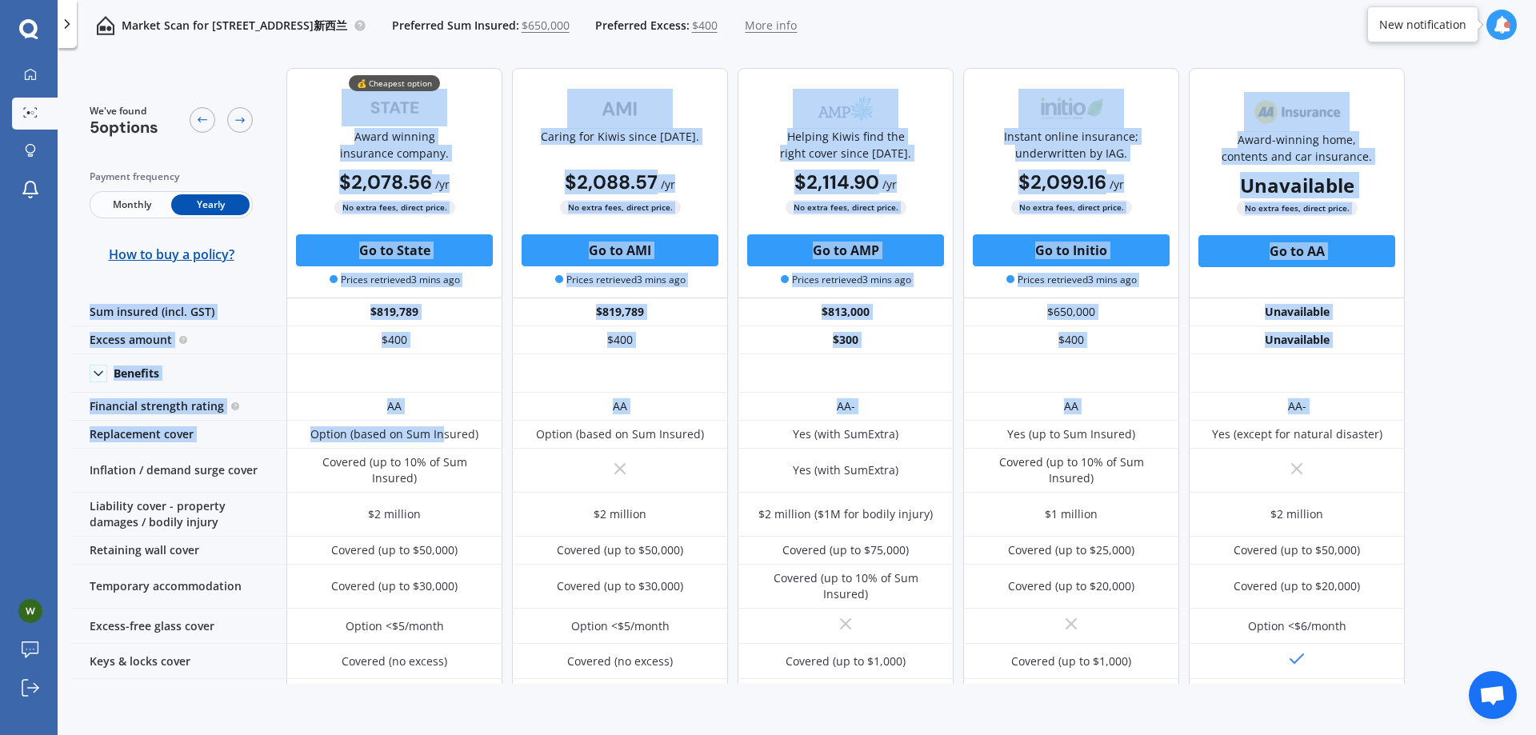
click at [757, 58] on div "We've found 5 options Payment frequency Monthly Yearly How to buy a policy? 💰 C…" at bounding box center [737, 650] width 1335 height 1190
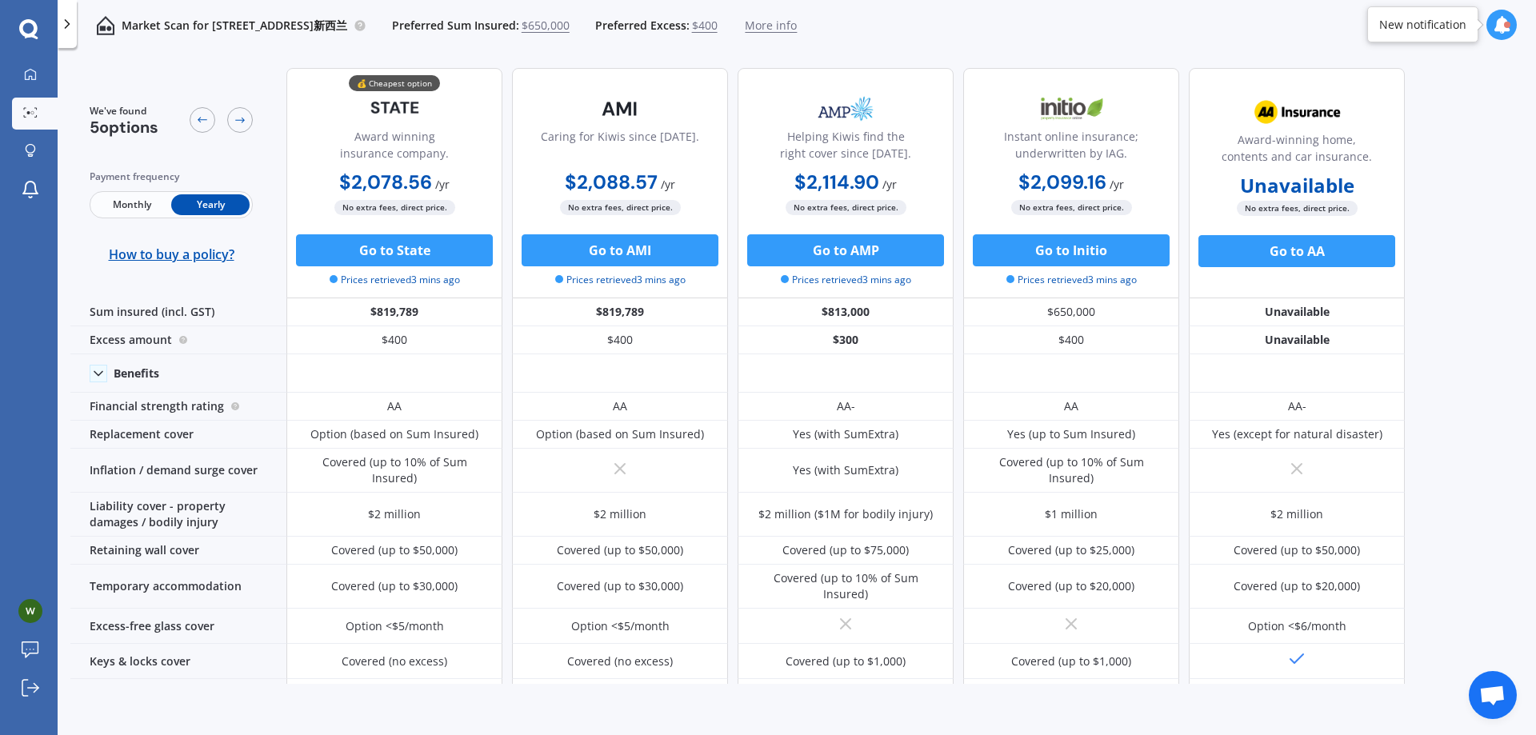
click at [523, 47] on div "Market Scan for 92B Main Highway, Ellerslie, Auckland 1051新西兰 Preferred Sum Ins…" at bounding box center [437, 25] width 720 height 51
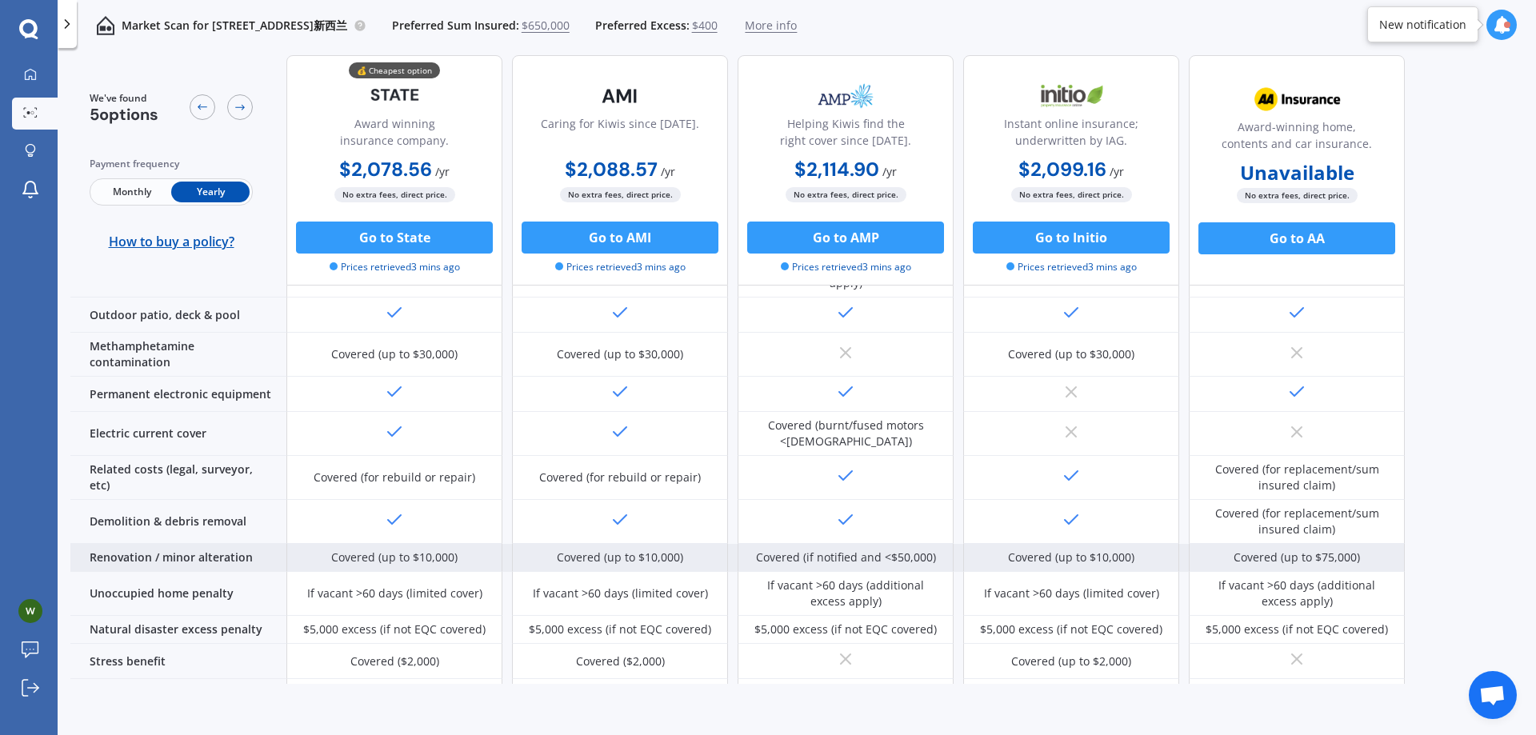
scroll to position [610, 0]
